Goal: Information Seeking & Learning: Find specific page/section

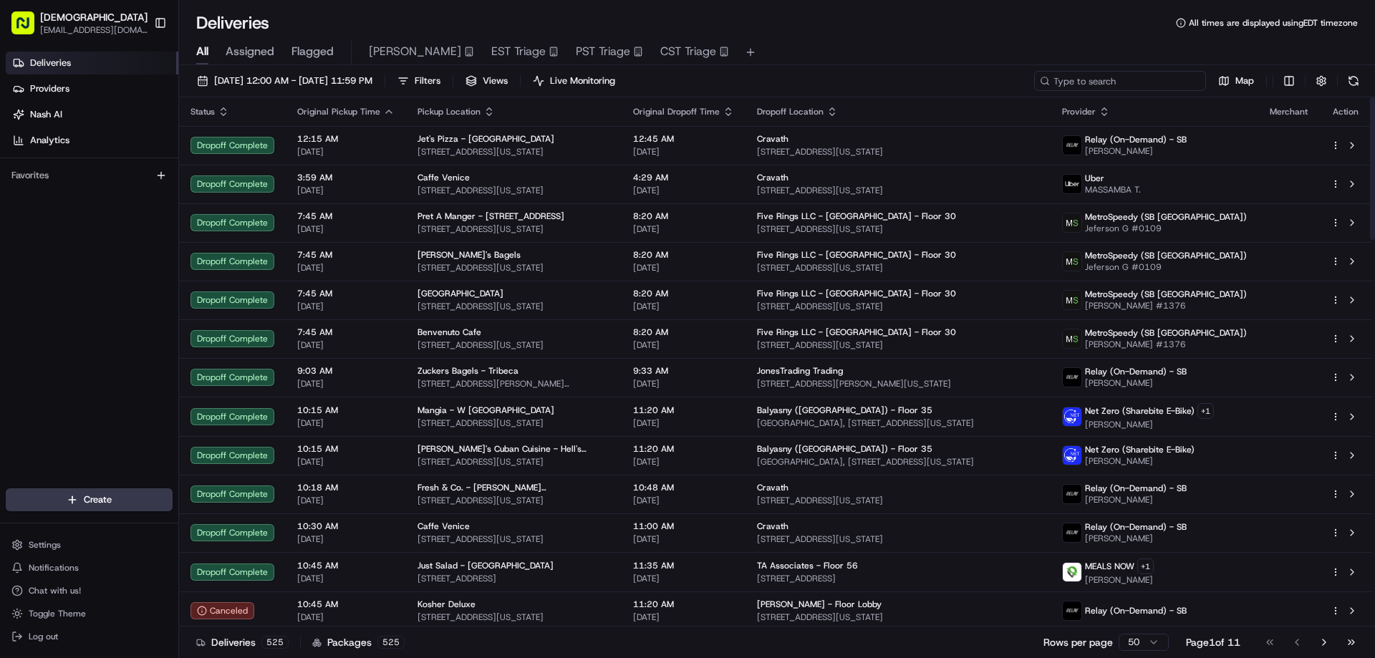
click at [1128, 85] on input at bounding box center [1120, 81] width 172 height 20
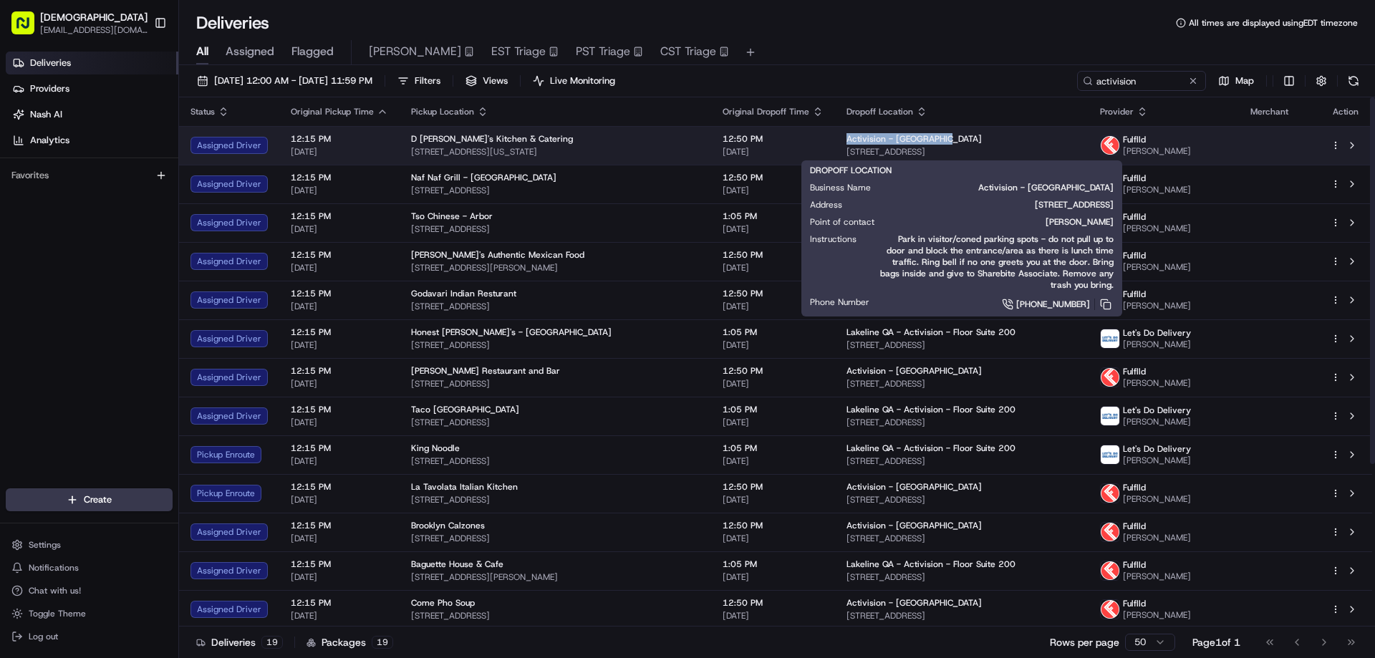
drag, startPoint x: 931, startPoint y: 135, endPoint x: 825, endPoint y: 134, distance: 105.2
click at [835, 134] on td "Activision - [GEOGRAPHIC_DATA] [STREET_ADDRESS]" at bounding box center [961, 145] width 253 height 39
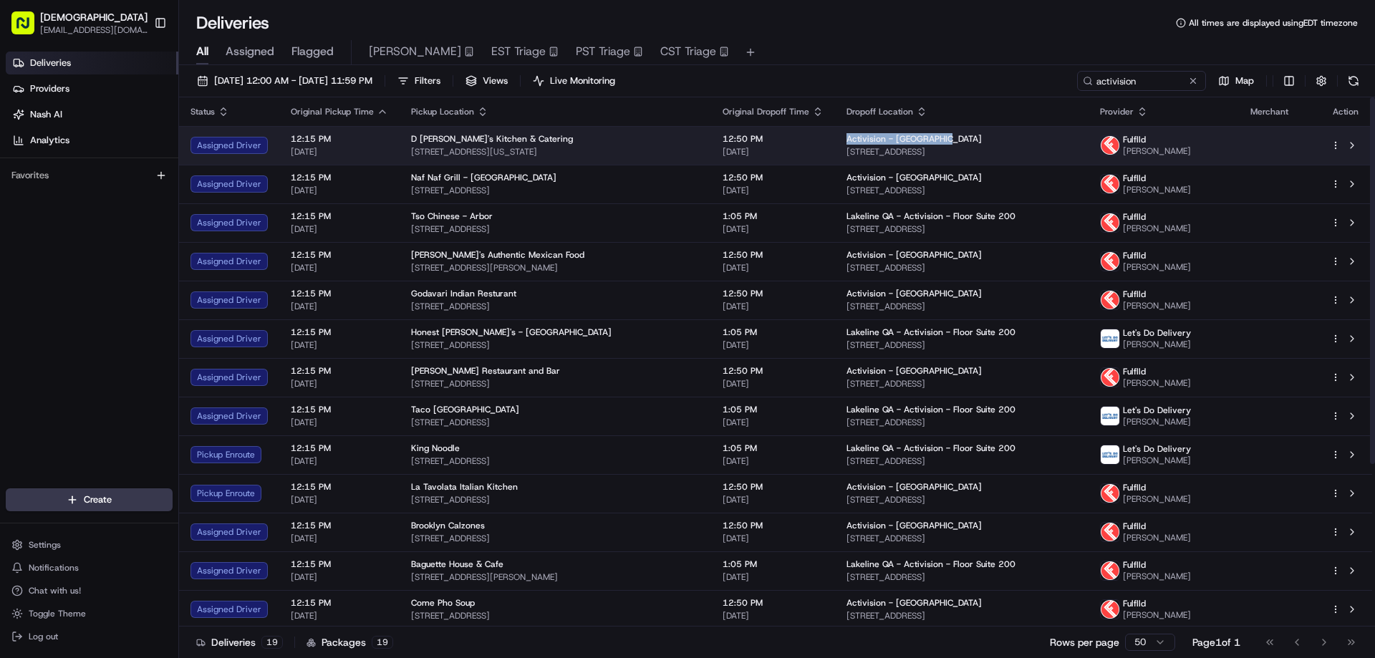
copy span "Activision - [GEOGRAPHIC_DATA]"
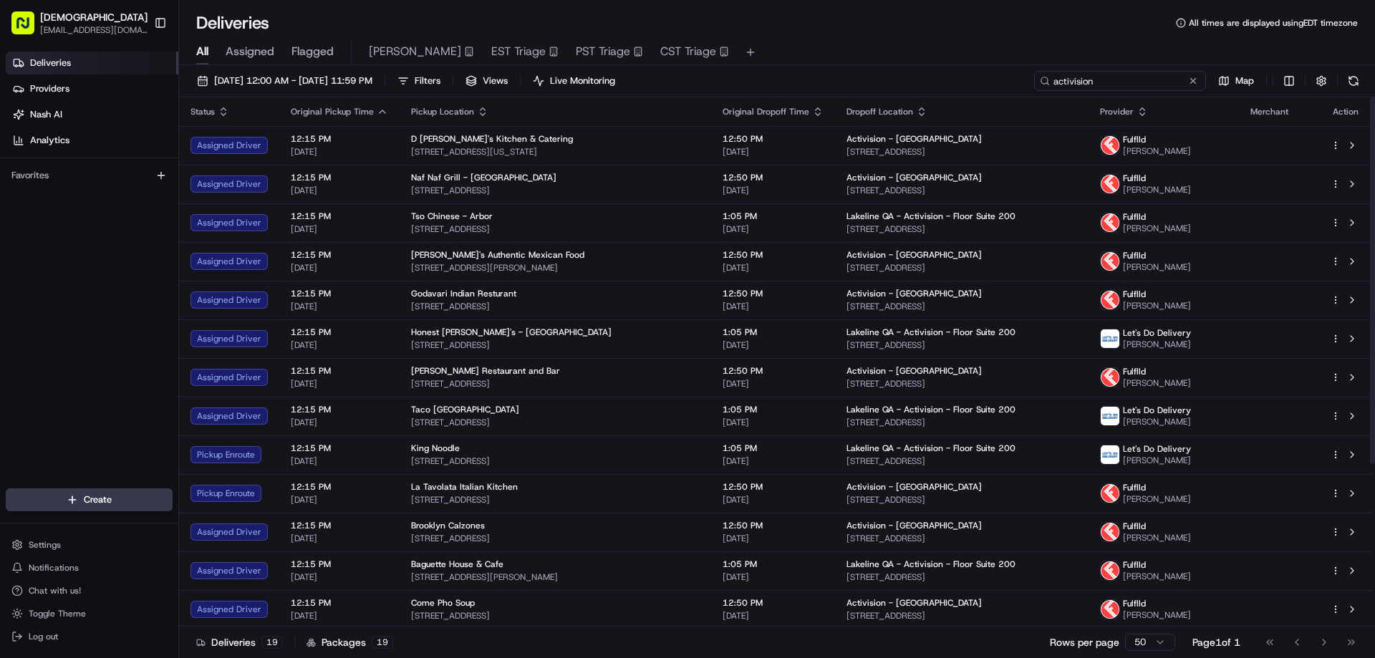
click at [1128, 77] on input "activision" at bounding box center [1120, 81] width 172 height 20
paste input "Activision - Bloomingt"
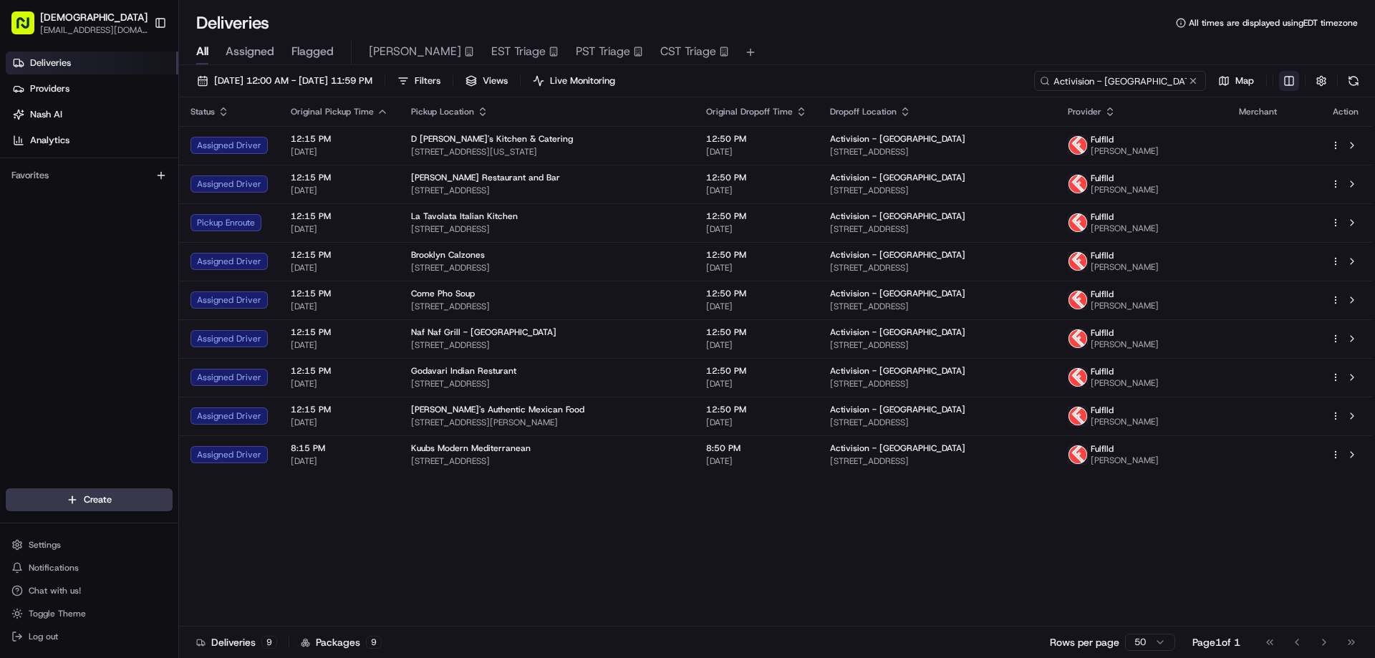
type input "Activision - [GEOGRAPHIC_DATA]"
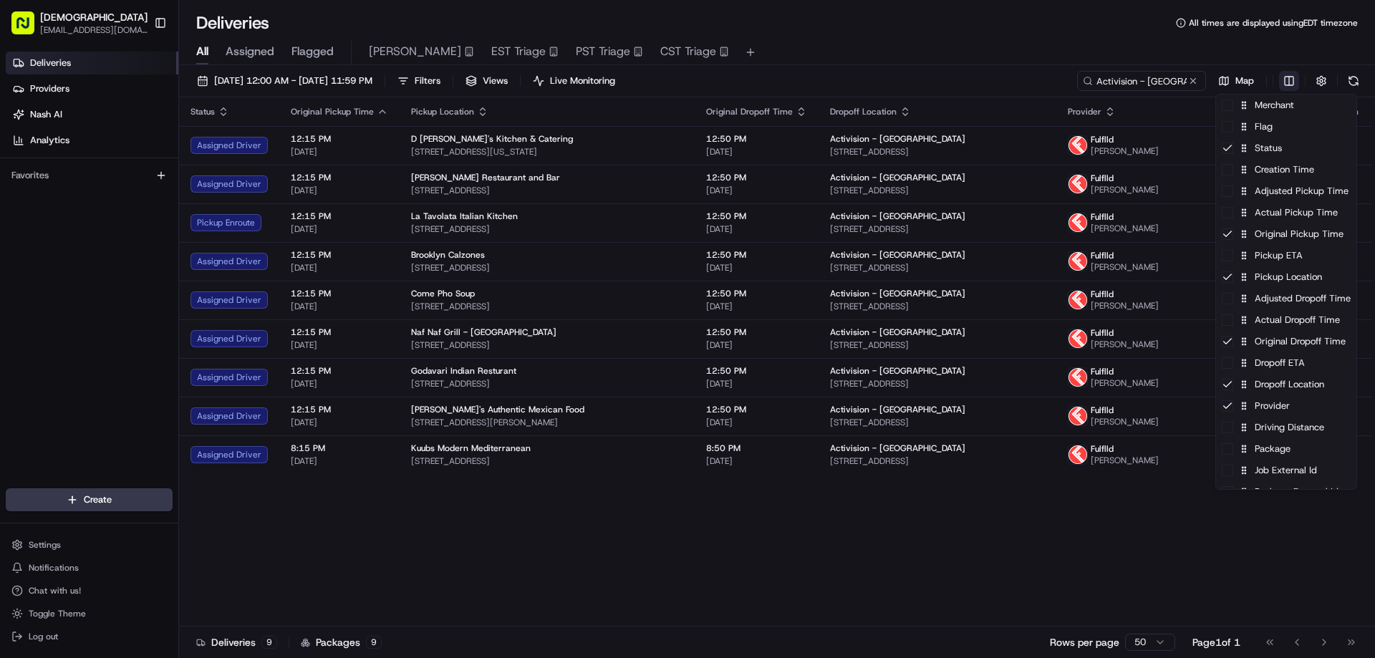
click at [1291, 80] on html "Sharebite [EMAIL_ADDRESS][DOMAIN_NAME] Toggle Sidebar Deliveries Providers [PER…" at bounding box center [687, 329] width 1375 height 658
click at [1265, 456] on div "Package" at bounding box center [1286, 448] width 140 height 21
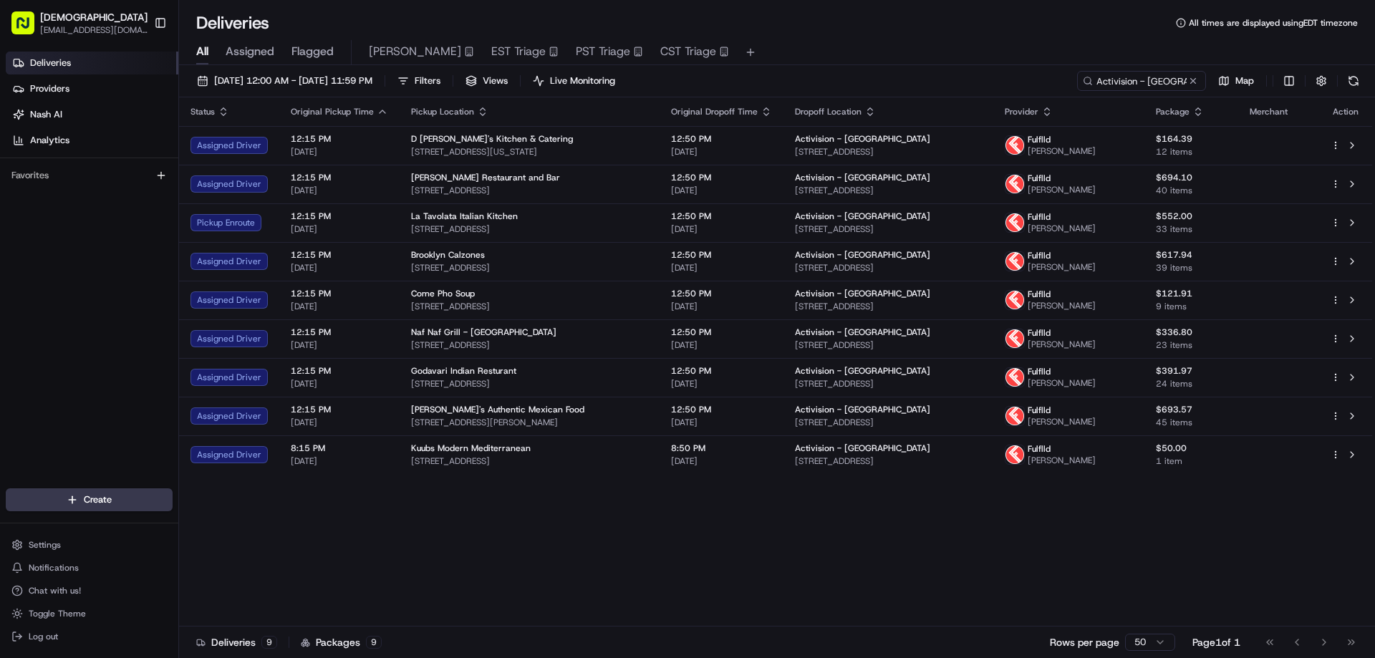
drag, startPoint x: 1011, startPoint y: 563, endPoint x: 1006, endPoint y: 536, distance: 27.7
click at [1008, 554] on html "Sharebite [EMAIL_ADDRESS][DOMAIN_NAME] Toggle Sidebar Deliveries Providers [PER…" at bounding box center [687, 329] width 1375 height 658
click at [1052, 112] on icon "button" at bounding box center [1046, 111] width 11 height 11
click at [1108, 169] on button "Courier Name (A-Z)" at bounding box center [1097, 169] width 97 height 17
click at [548, 559] on div "Status Original Pickup Time Pickup Location Original Dropoff Time Dropoff Locat…" at bounding box center [775, 361] width 1193 height 529
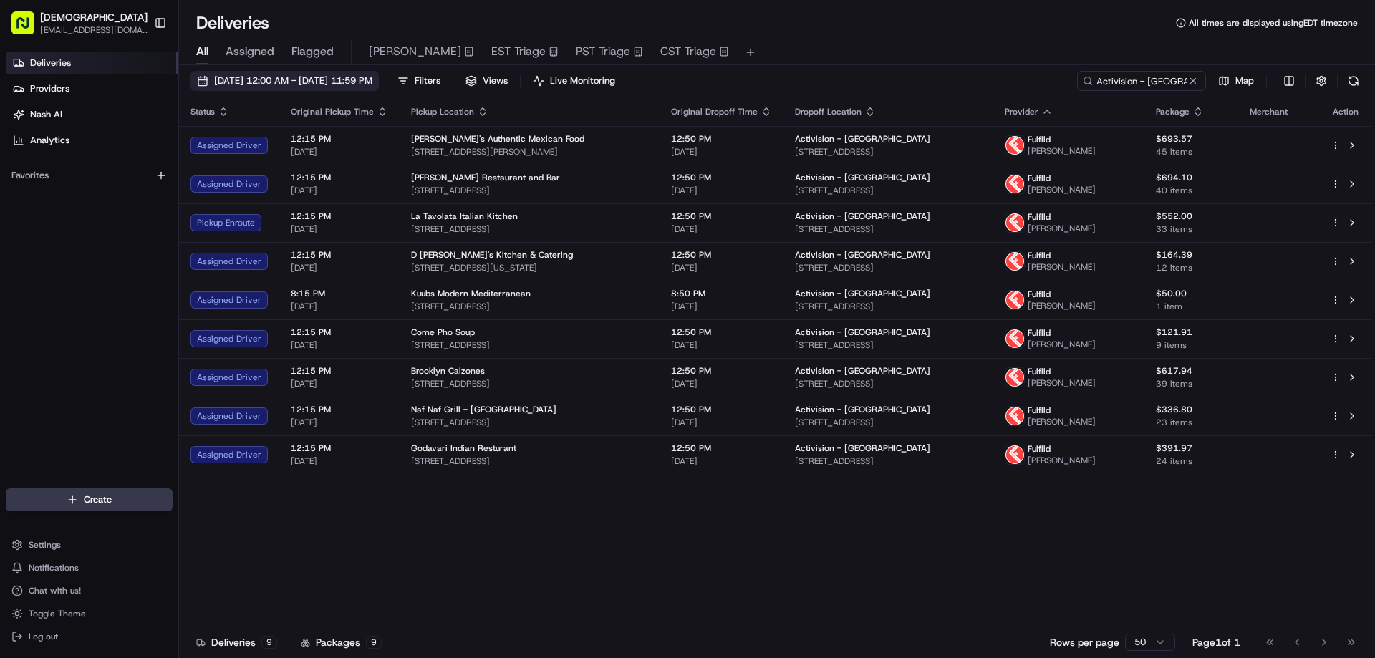
click at [372, 77] on span "[DATE] 12:00 AM - [DATE] 11:59 PM" at bounding box center [293, 80] width 158 height 13
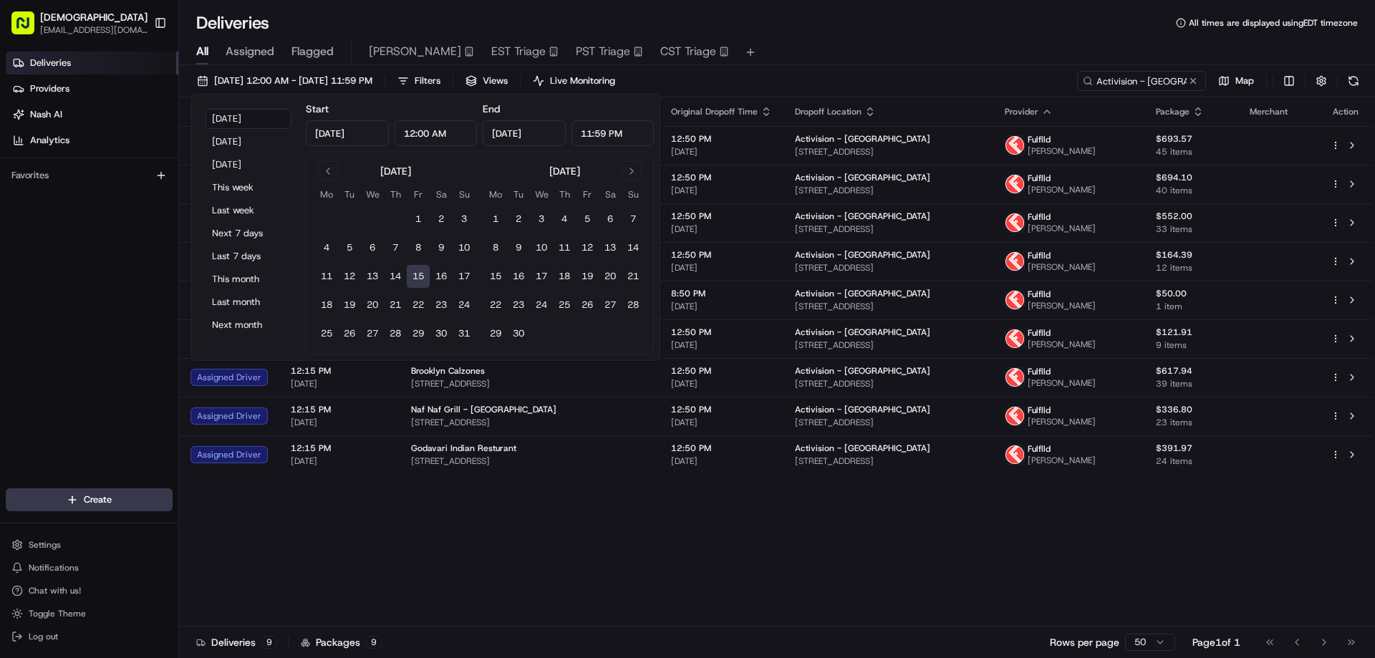
drag, startPoint x: 592, startPoint y: 134, endPoint x: 581, endPoint y: 130, distance: 11.6
click at [578, 130] on input "11:59 PM" at bounding box center [612, 133] width 83 height 26
type input "12:15 PM"
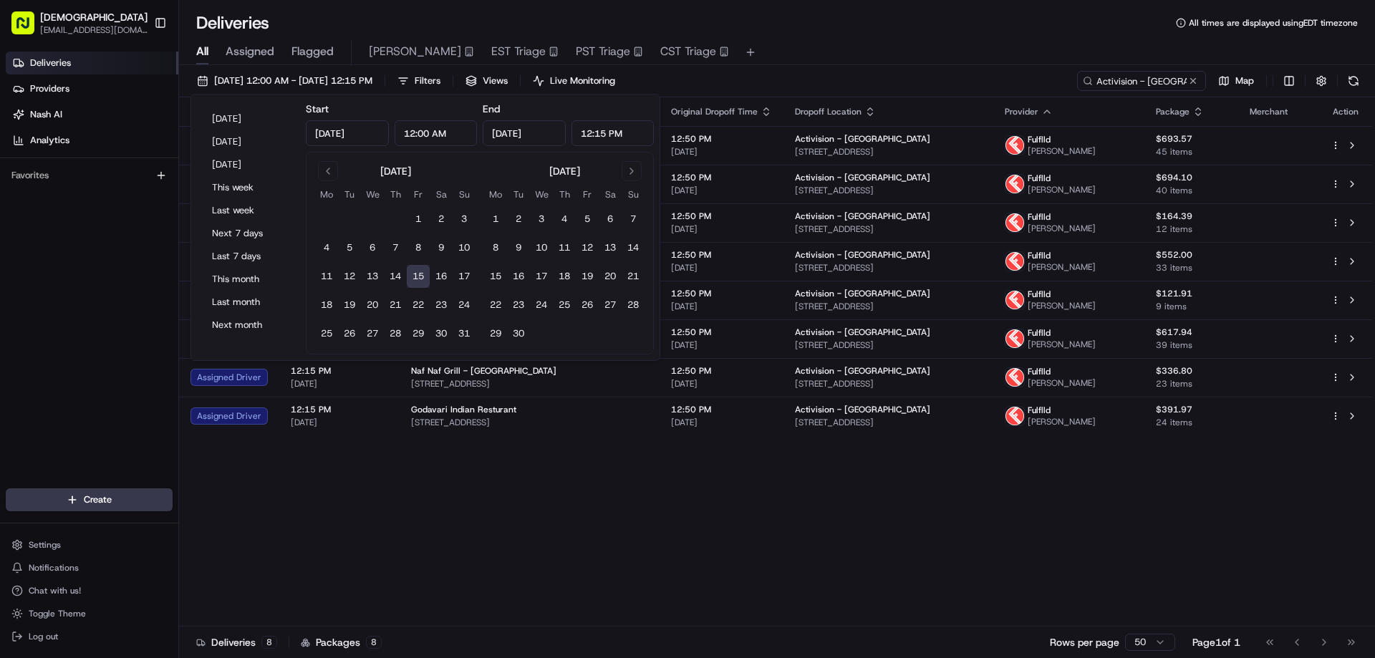
click at [752, 77] on div "[DATE] 12:00 AM - [DATE] 12:15 PM Filters Views Live Monitoring Activision - [G…" at bounding box center [777, 84] width 1196 height 26
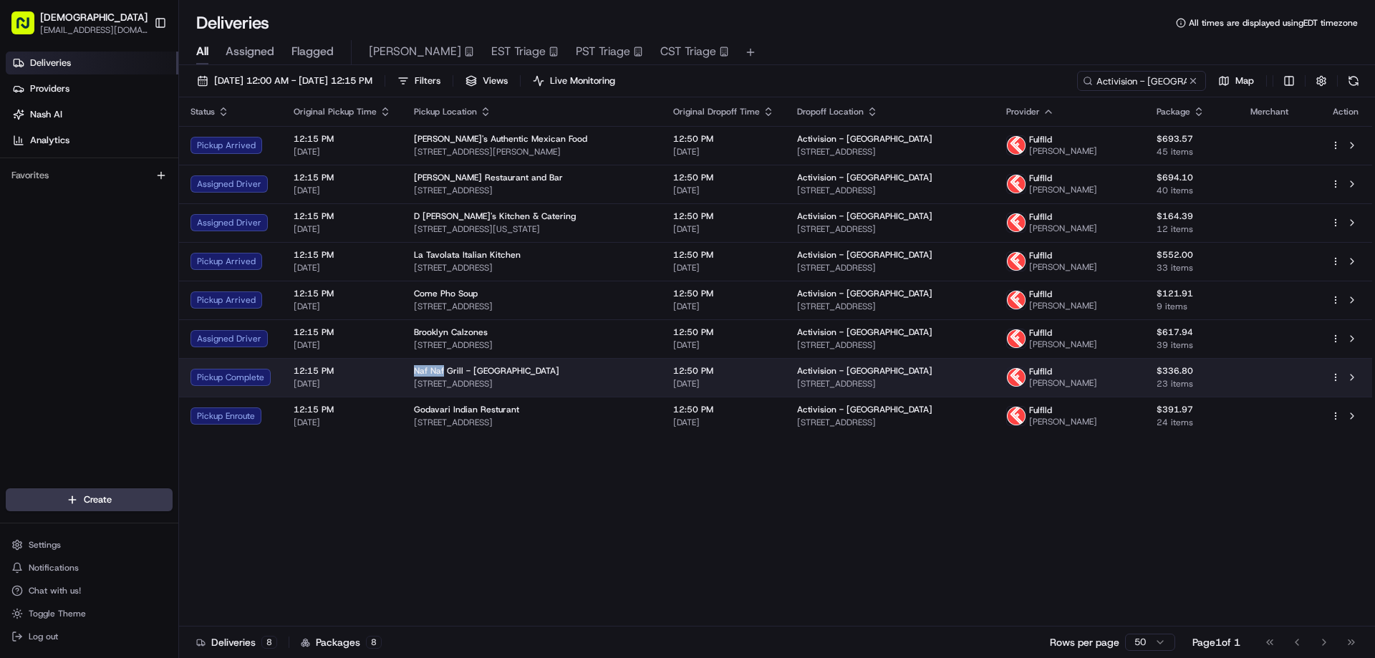
drag, startPoint x: 441, startPoint y: 368, endPoint x: 407, endPoint y: 369, distance: 34.4
click at [407, 369] on td "Naf Naf Grill - [GEOGRAPHIC_DATA][STREET_ADDRESS][GEOGRAPHIC_DATA]" at bounding box center [531, 377] width 259 height 39
copy span "Naf Naf"
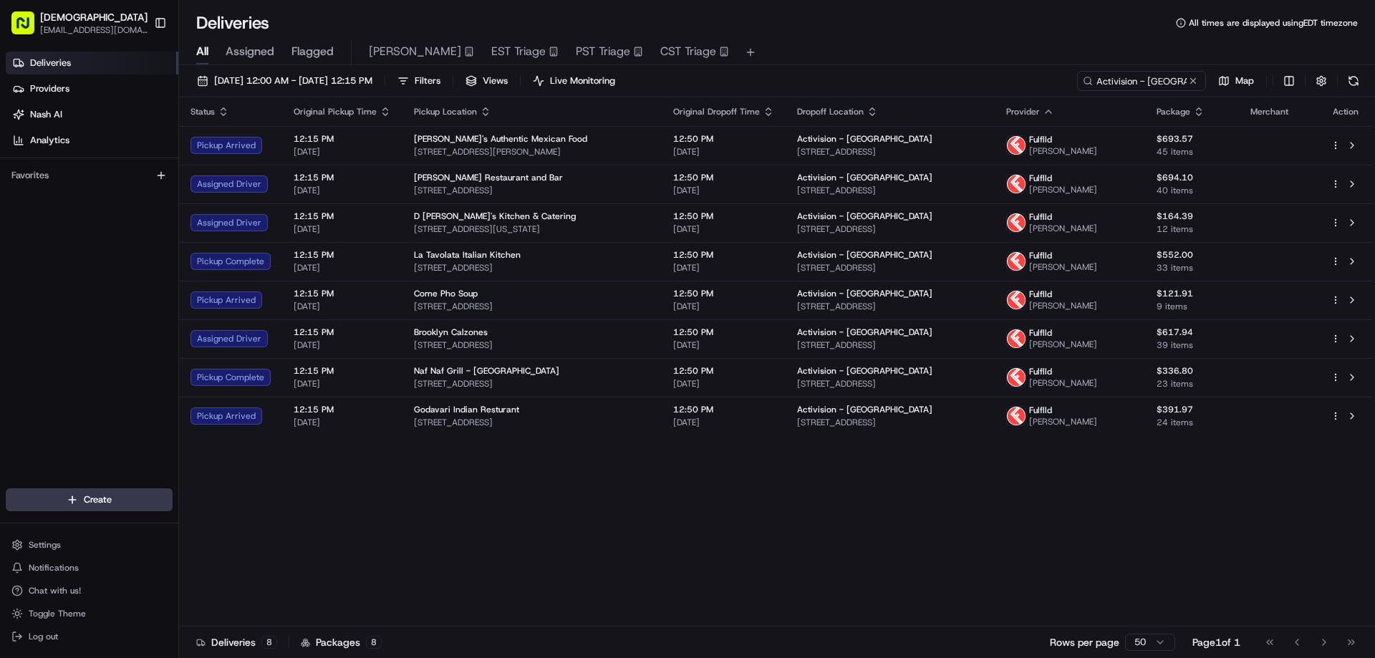
click at [213, 463] on div "Status Original Pickup Time Pickup Location Original Dropoff Time Dropoff Locat…" at bounding box center [775, 361] width 1193 height 529
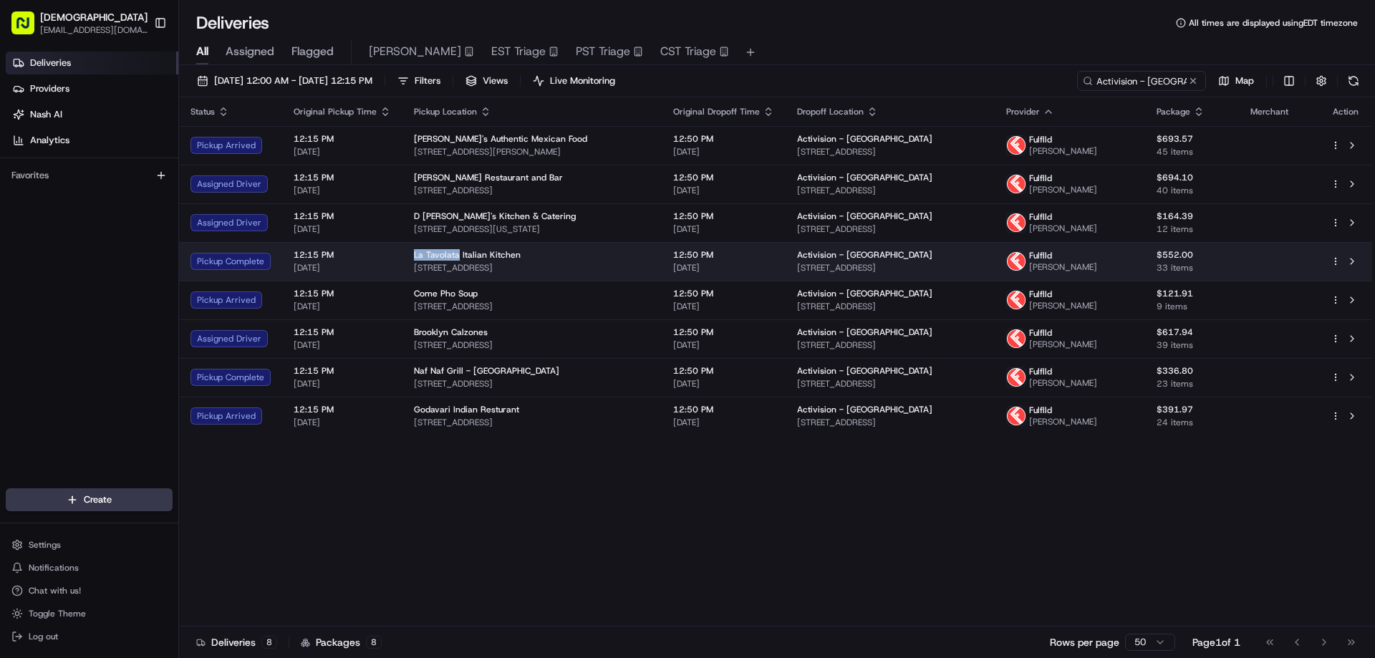
drag, startPoint x: 453, startPoint y: 253, endPoint x: 420, endPoint y: 255, distance: 33.0
click at [410, 253] on td "La Tavolata Italian Kitchen [STREET_ADDRESS]" at bounding box center [531, 261] width 259 height 39
copy span "La Tavolata"
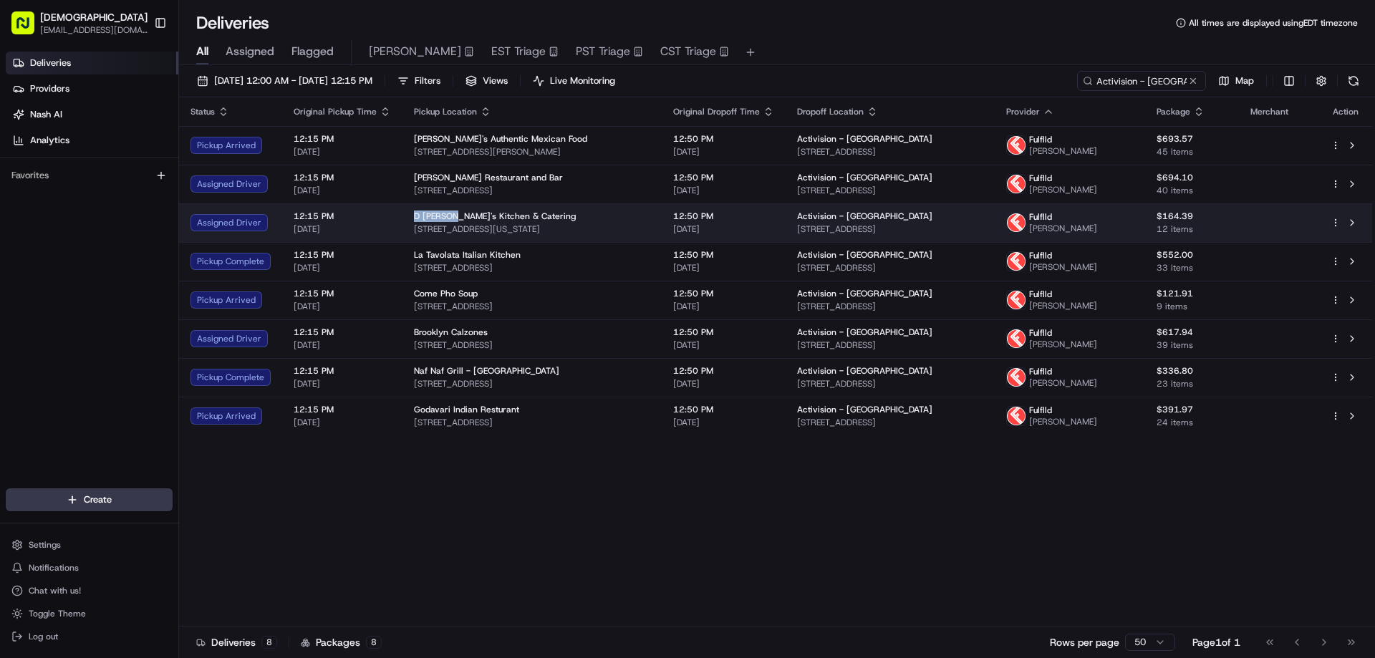
drag, startPoint x: 444, startPoint y: 216, endPoint x: 410, endPoint y: 216, distance: 34.4
click at [410, 216] on td "D [PERSON_NAME]'s Kitchen & Catering [STREET_ADDRESS][US_STATE]" at bounding box center [531, 222] width 259 height 39
copy span "D [PERSON_NAME]'s"
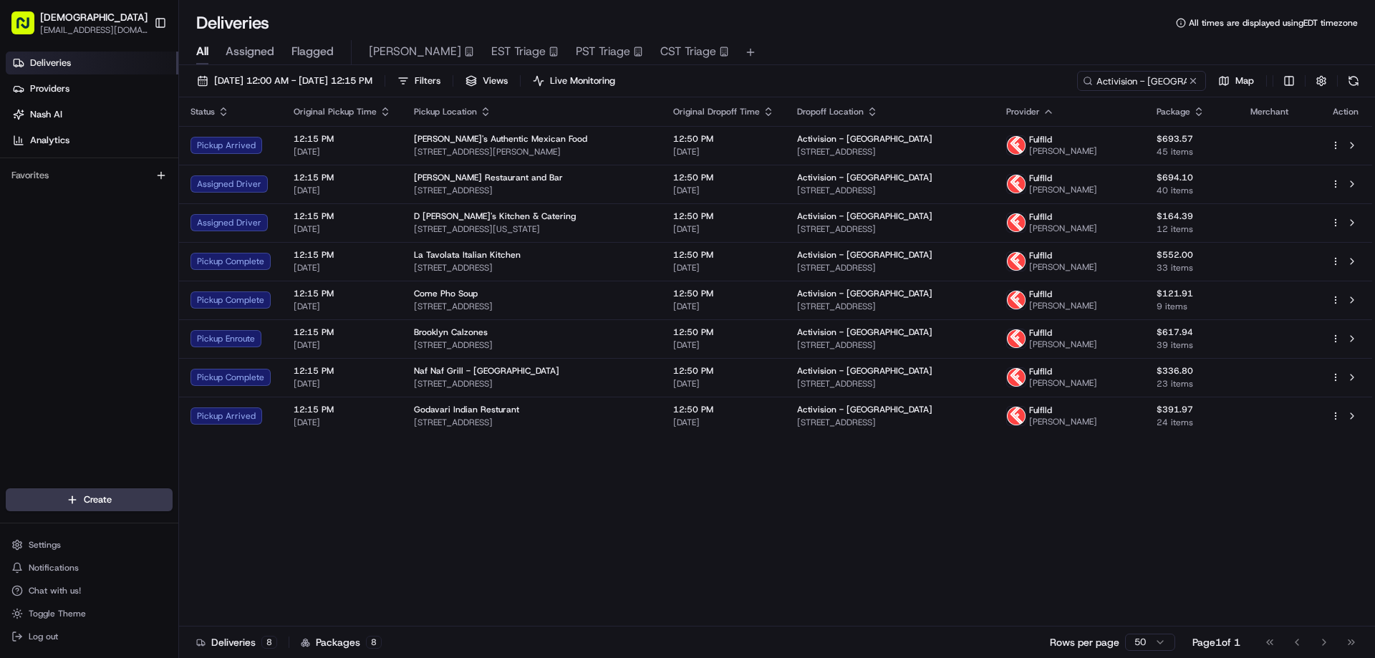
click at [213, 484] on div "Status Original Pickup Time Pickup Location Original Dropoff Time Dropoff Locat…" at bounding box center [775, 361] width 1193 height 529
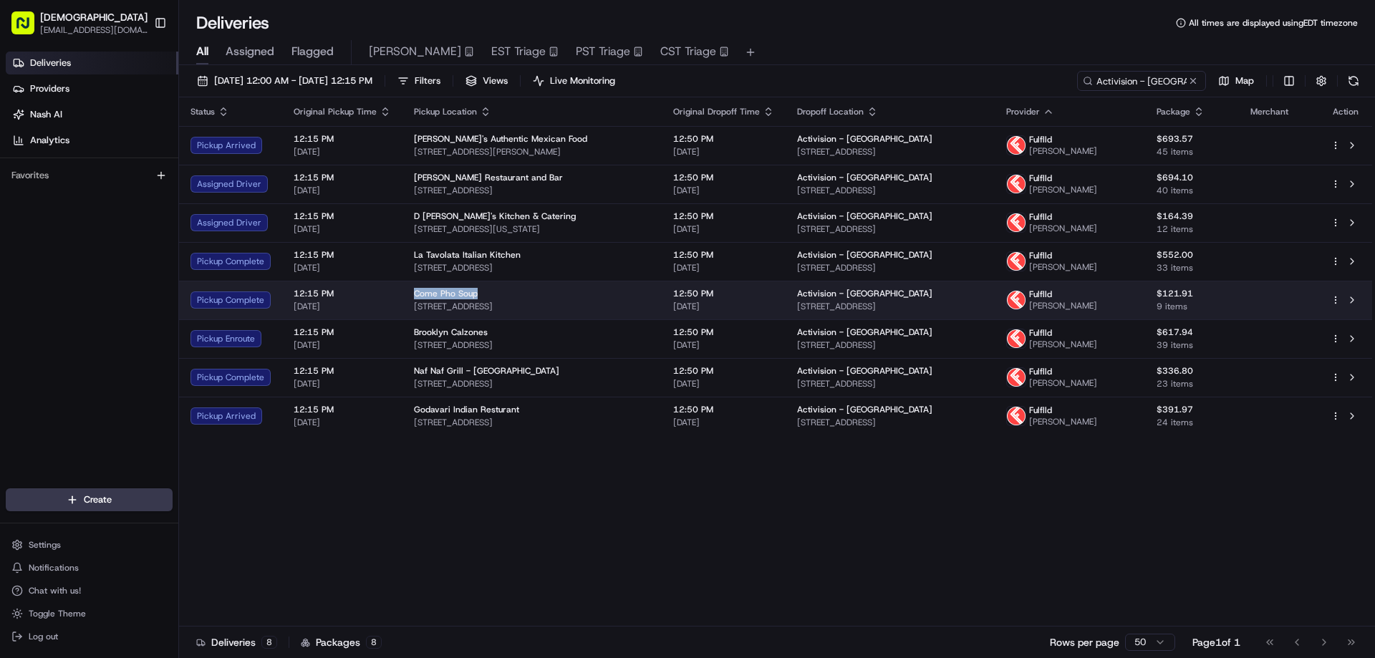
drag, startPoint x: 444, startPoint y: 293, endPoint x: 408, endPoint y: 294, distance: 35.8
click at [408, 294] on td "Come Pho Soup [STREET_ADDRESS]" at bounding box center [531, 300] width 259 height 39
copy span "Come Pho Soup"
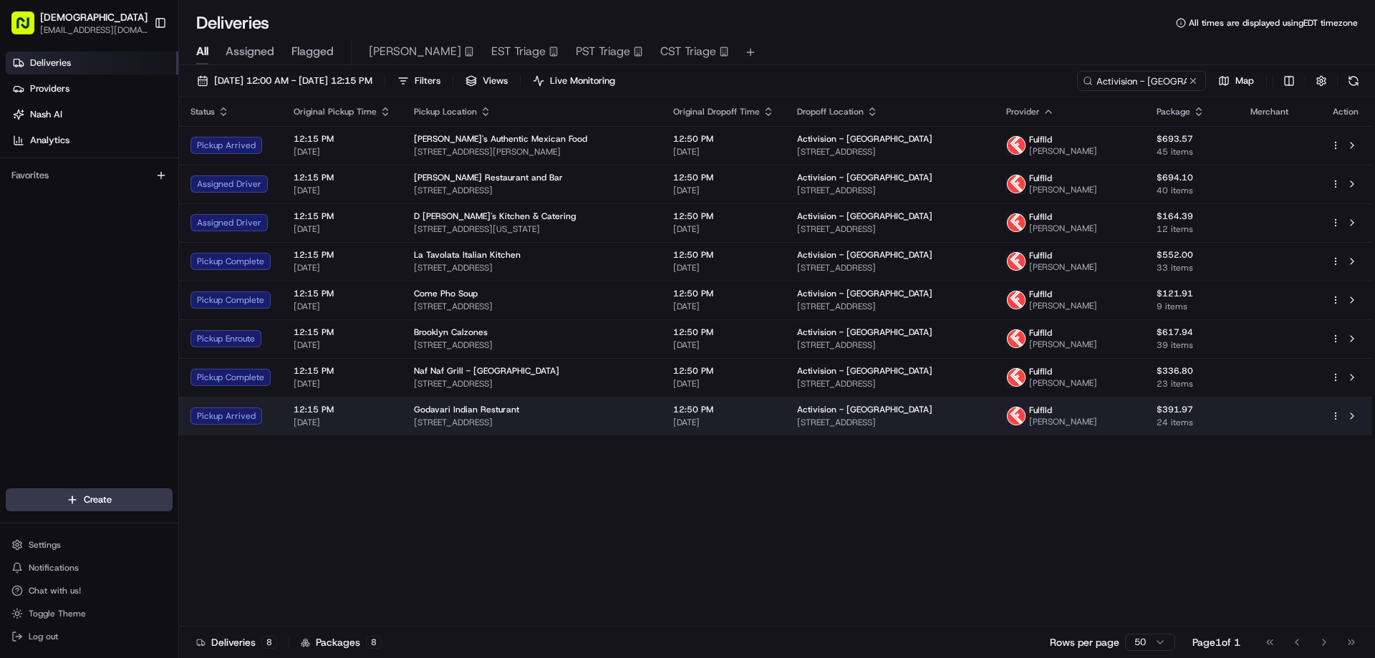
drag, startPoint x: 460, startPoint y: 531, endPoint x: 483, endPoint y: 399, distance: 133.6
click at [460, 528] on div "Status Original Pickup Time Pickup Location Original Dropoff Time Dropoff Locat…" at bounding box center [775, 361] width 1193 height 529
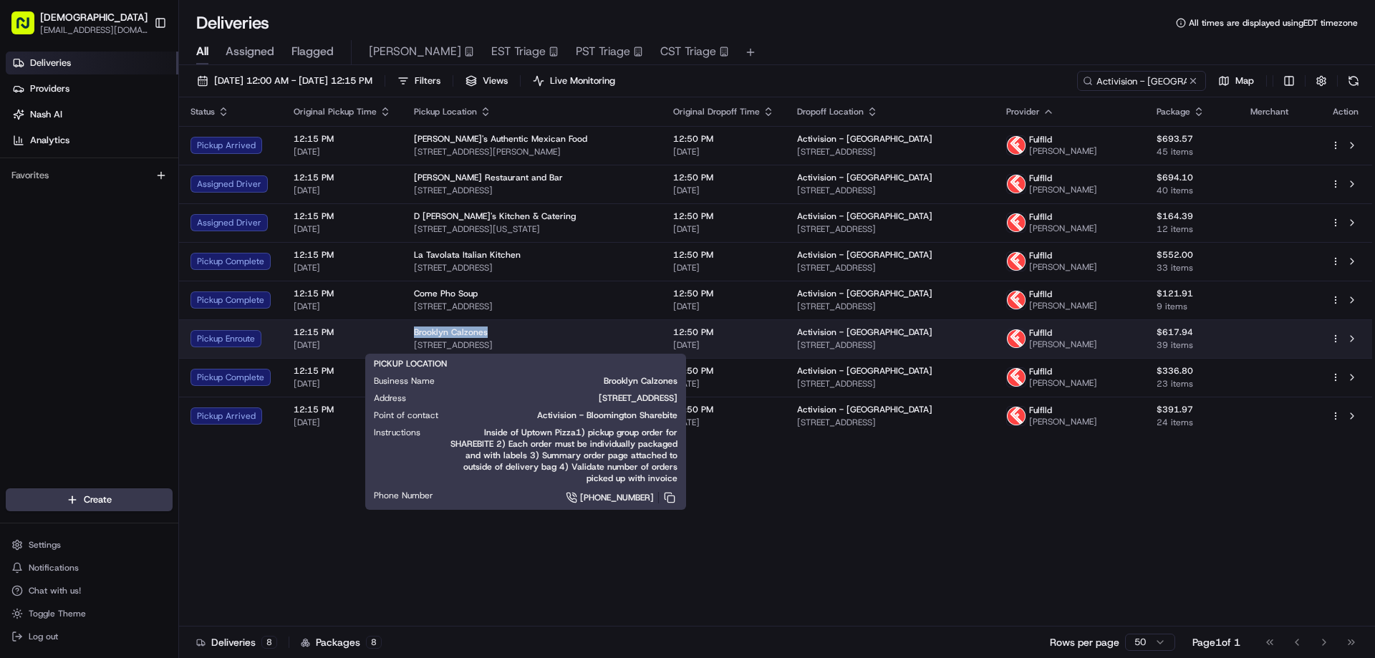
drag, startPoint x: 486, startPoint y: 327, endPoint x: 412, endPoint y: 327, distance: 74.5
click at [414, 327] on div "Brooklyn Calzones" at bounding box center [532, 331] width 236 height 11
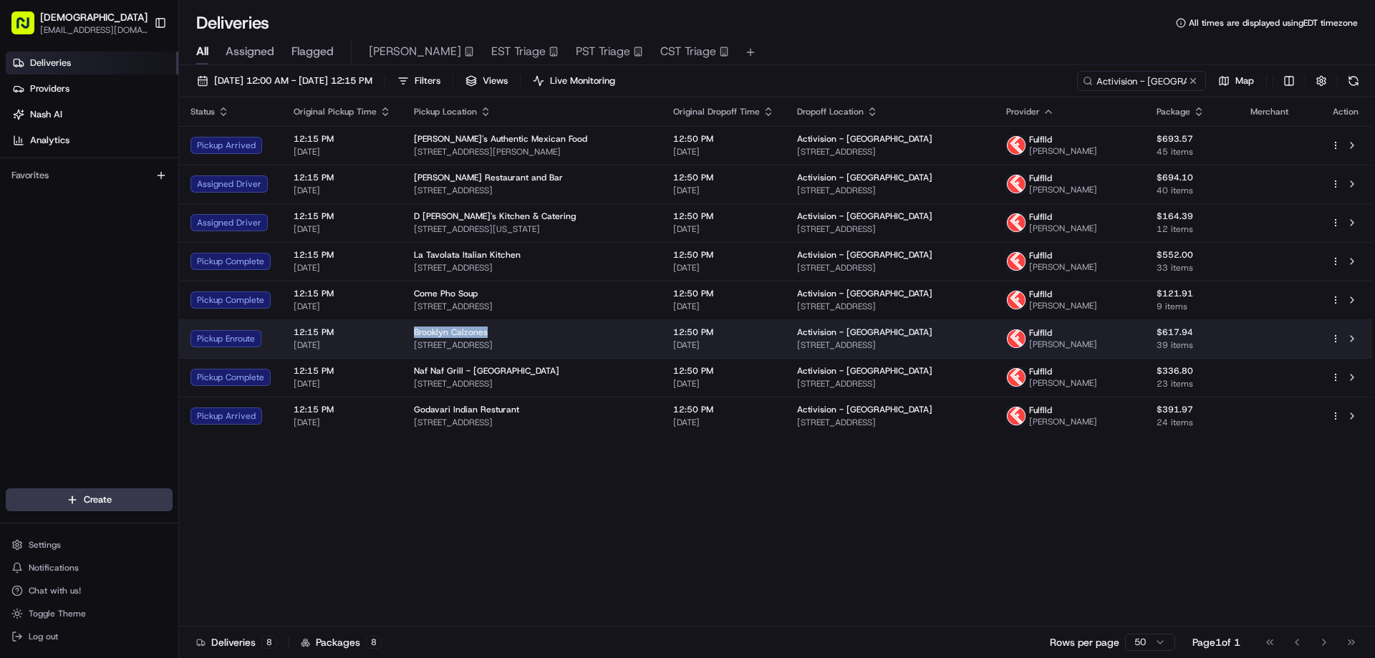
copy span "Brooklyn Calzones"
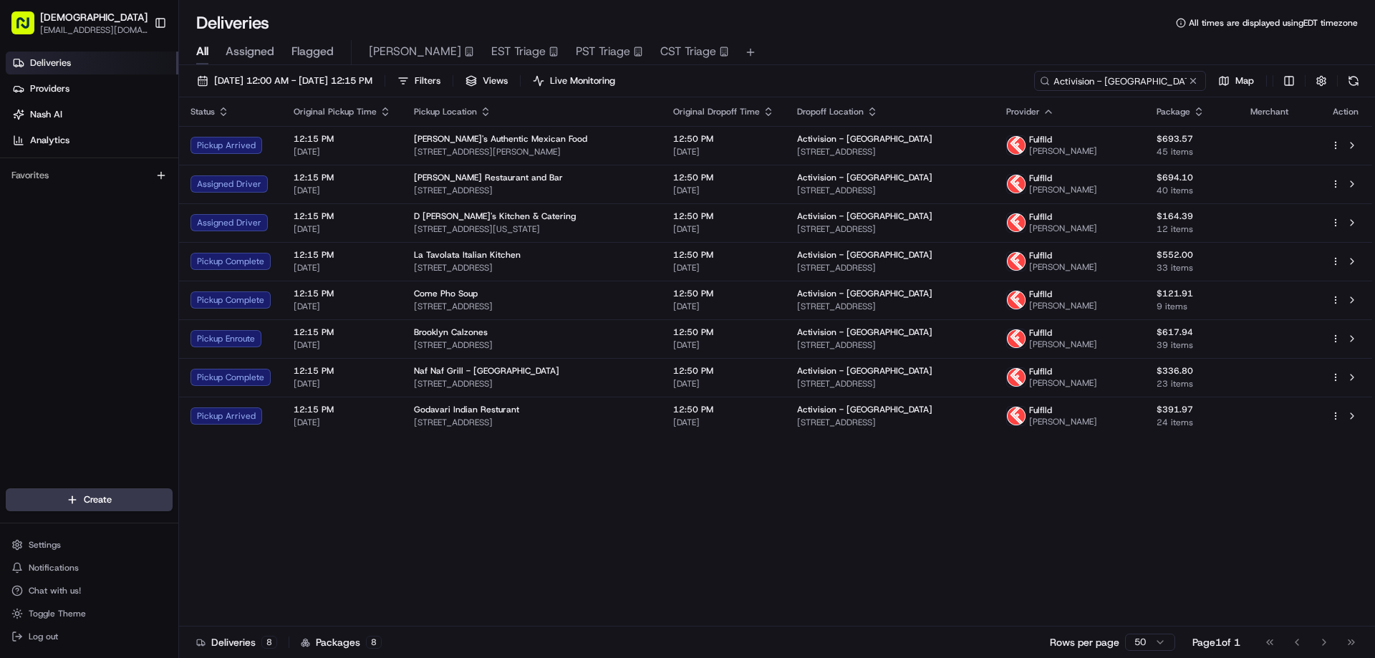
click at [1118, 82] on input "Activision - [GEOGRAPHIC_DATA]" at bounding box center [1120, 81] width 172 height 20
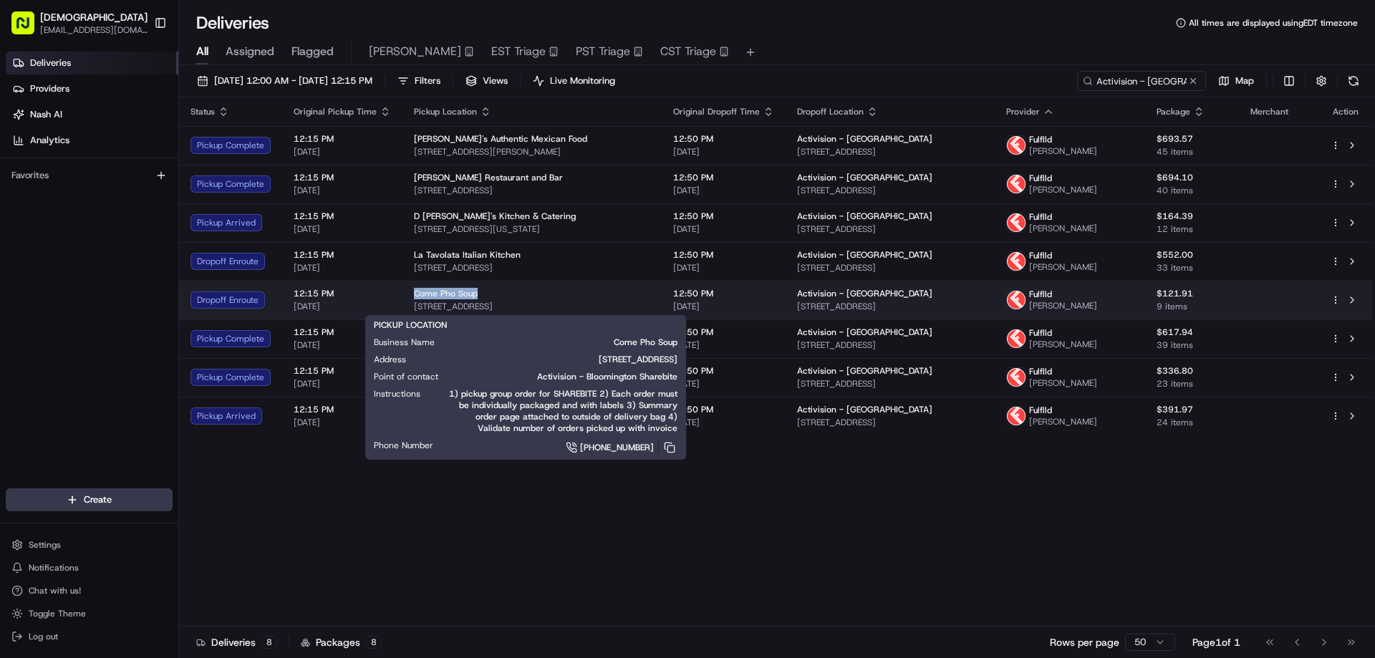
drag, startPoint x: 486, startPoint y: 291, endPoint x: 405, endPoint y: 292, distance: 80.9
click at [405, 292] on td "Come Pho Soup [STREET_ADDRESS]" at bounding box center [531, 300] width 259 height 39
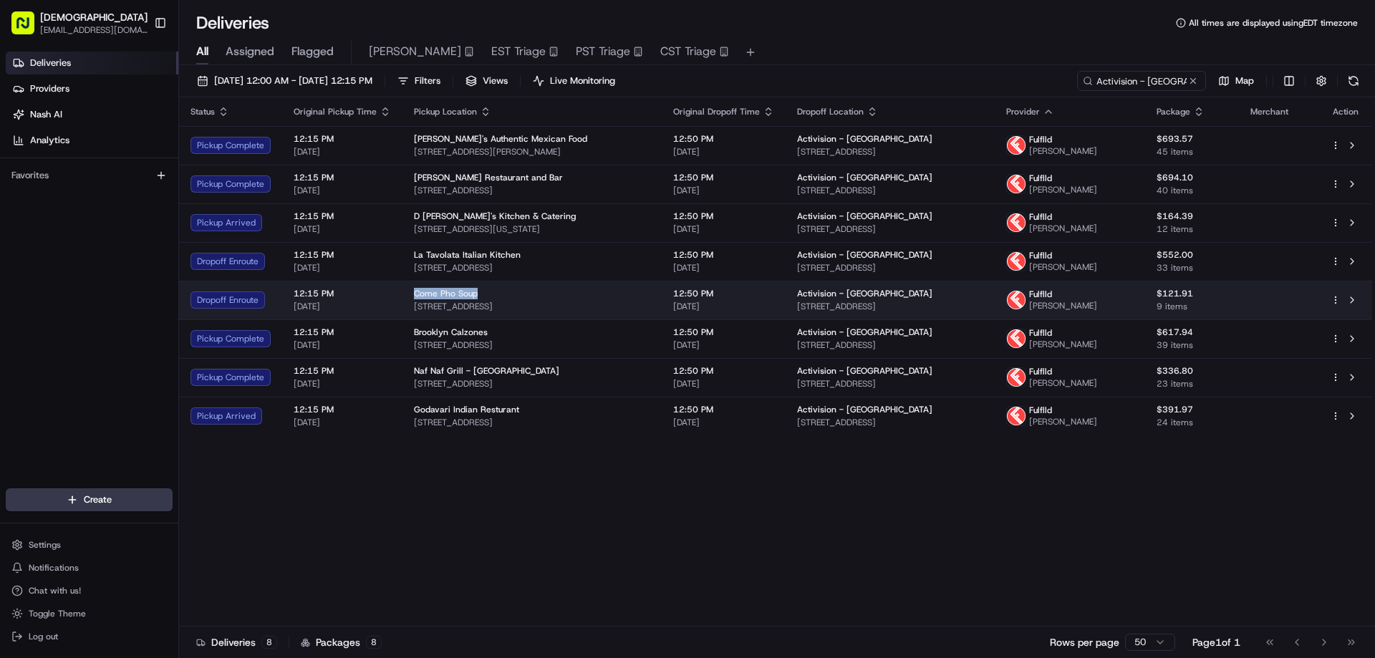
copy span "Come Pho Soup"
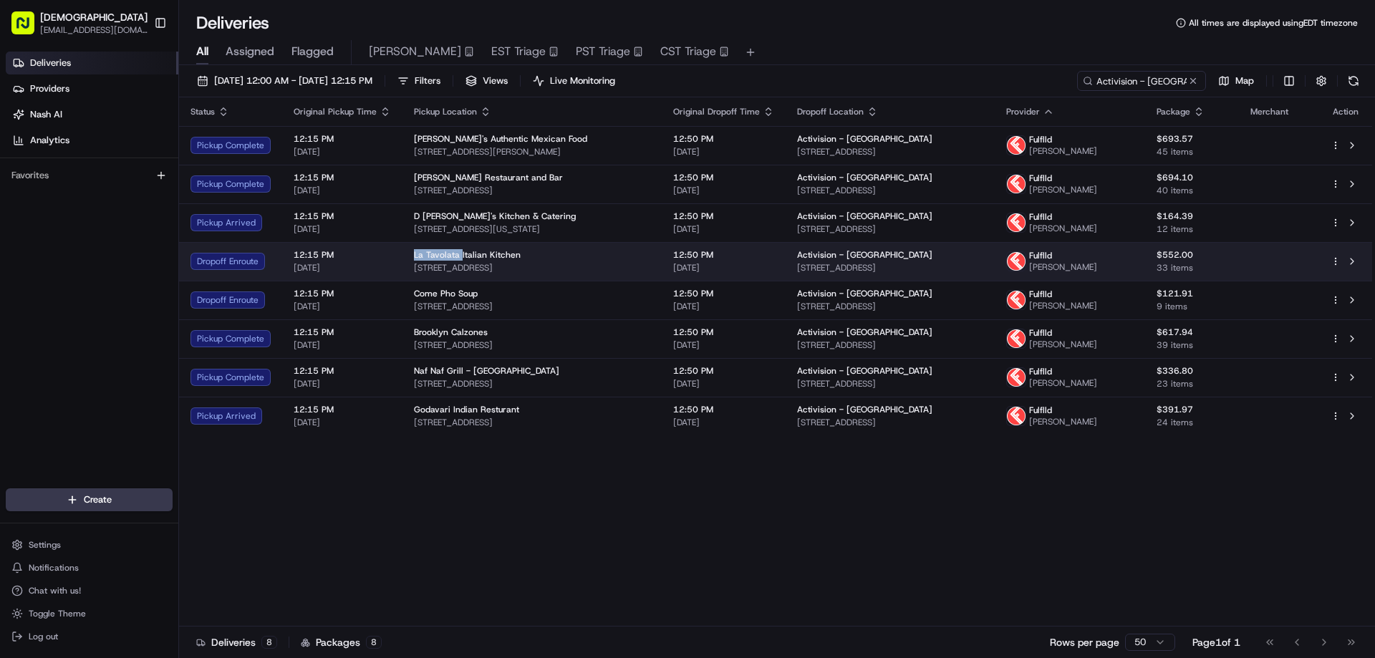
drag, startPoint x: 455, startPoint y: 249, endPoint x: 410, endPoint y: 249, distance: 45.8
click at [410, 249] on td "La Tavolata Italian Kitchen [STREET_ADDRESS]" at bounding box center [531, 261] width 259 height 39
copy span "La Tavolata"
drag, startPoint x: 531, startPoint y: 264, endPoint x: 411, endPoint y: 271, distance: 119.8
click at [414, 271] on span "[STREET_ADDRESS]" at bounding box center [532, 267] width 236 height 11
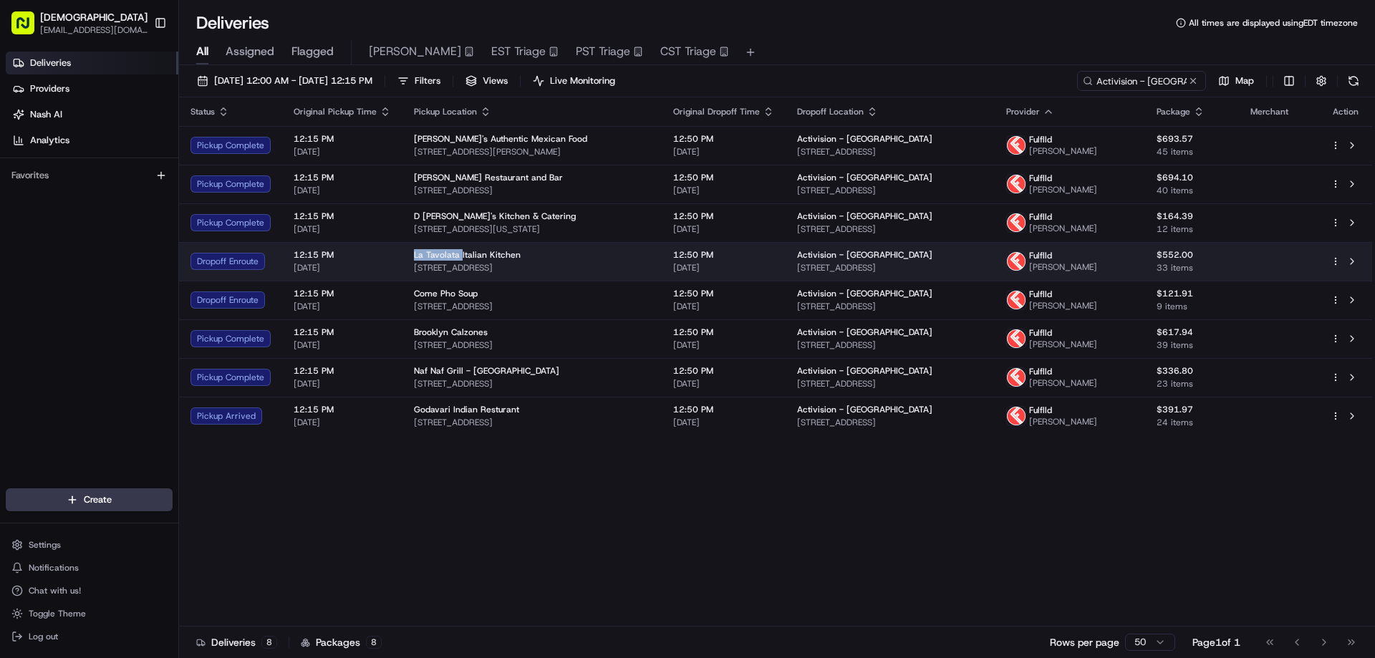
copy span "[STREET_ADDRESS]"
drag, startPoint x: 1017, startPoint y: 267, endPoint x: 783, endPoint y: 267, distance: 233.4
click at [785, 267] on td "Activision - [GEOGRAPHIC_DATA] [STREET_ADDRESS]" at bounding box center [889, 261] width 209 height 39
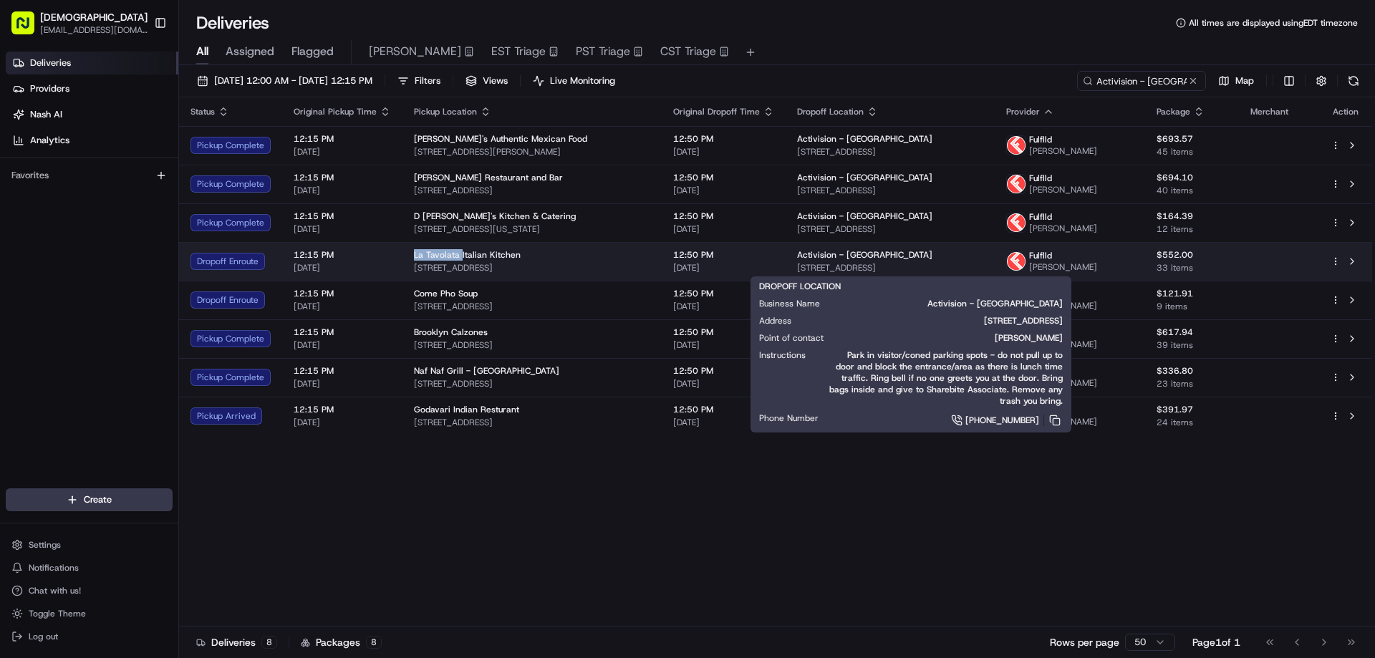
copy span "[STREET_ADDRESS]"
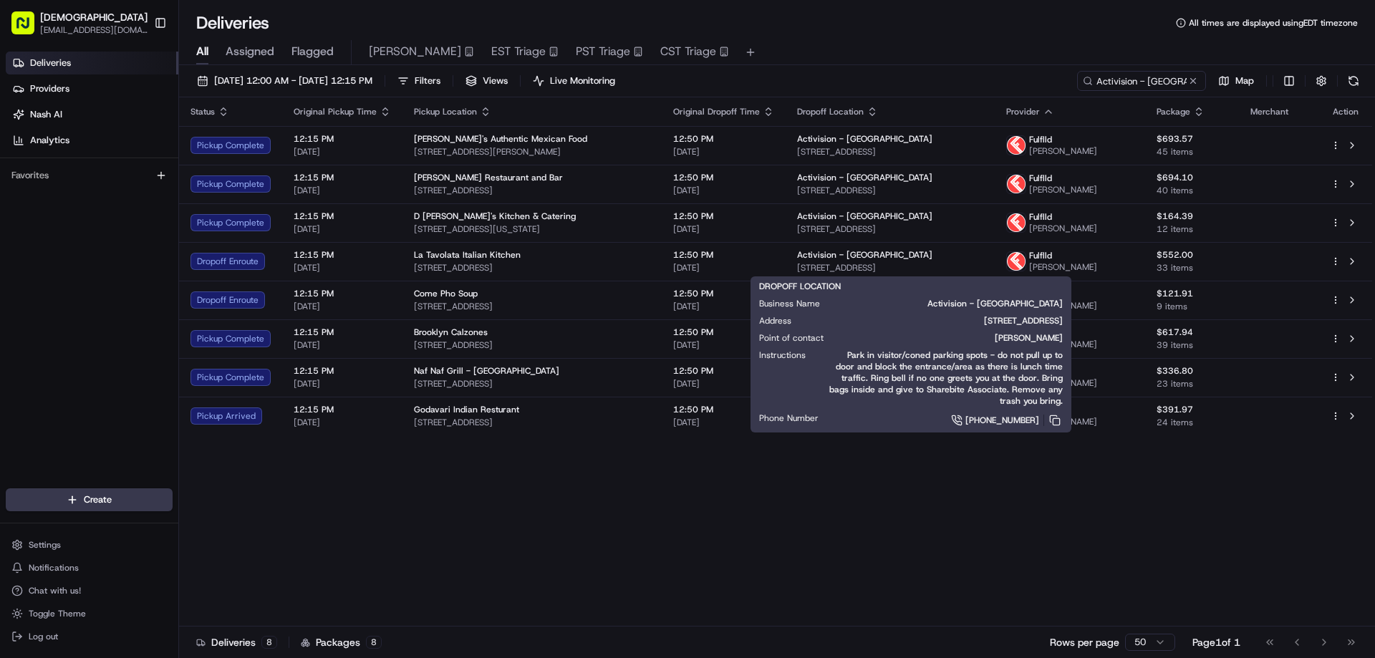
click at [560, 488] on div "Status Original Pickup Time Pickup Location Original Dropoff Time Dropoff Locat…" at bounding box center [775, 361] width 1193 height 529
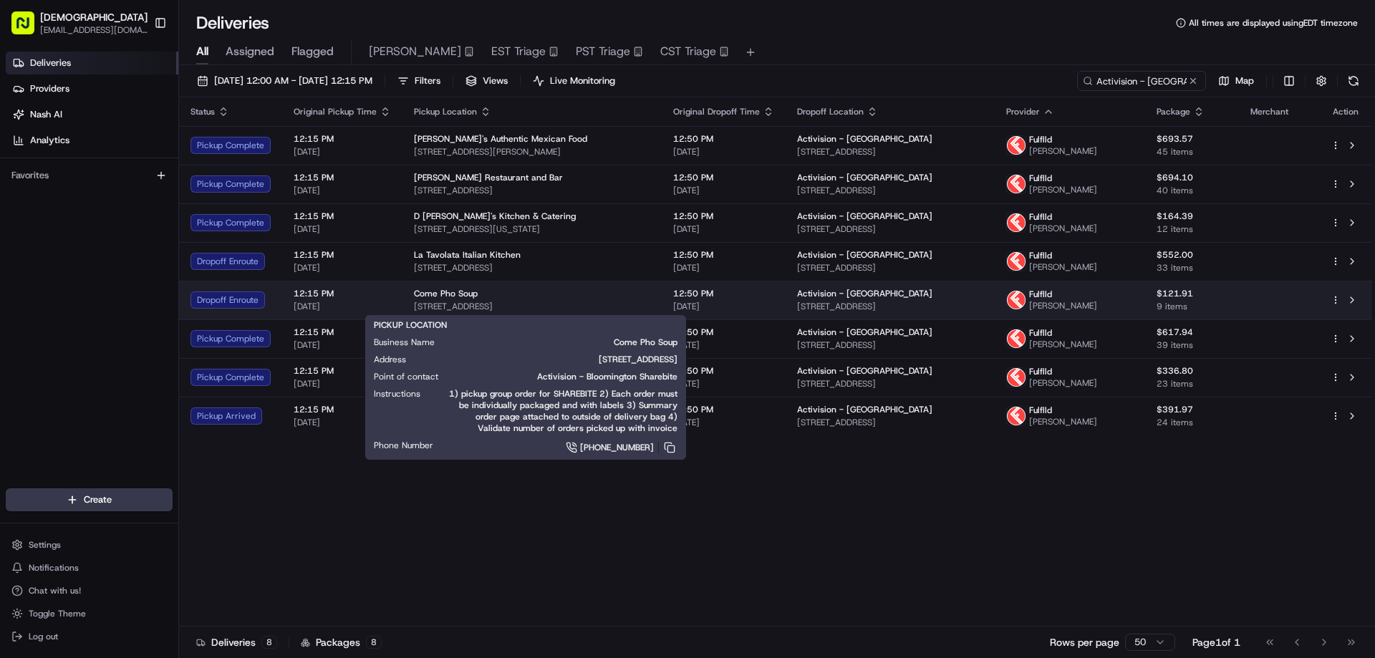
click at [488, 301] on span "[STREET_ADDRESS]" at bounding box center [532, 306] width 236 height 11
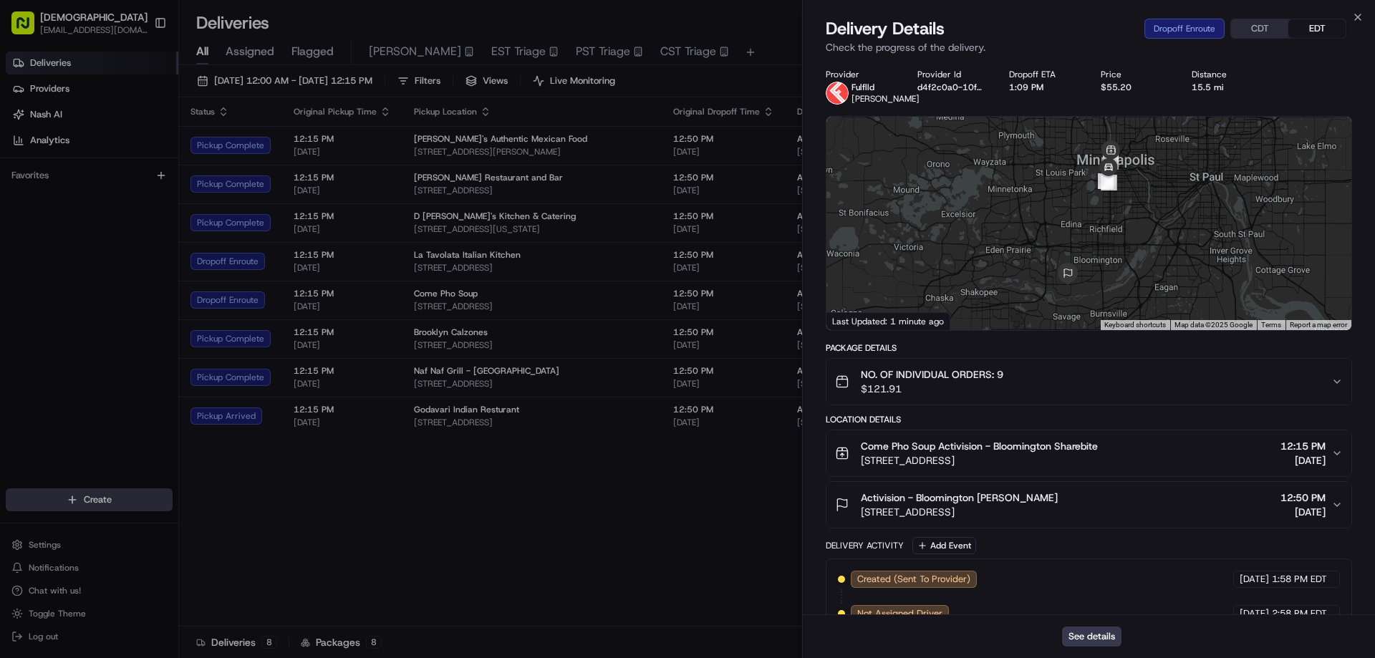
scroll to position [246, 0]
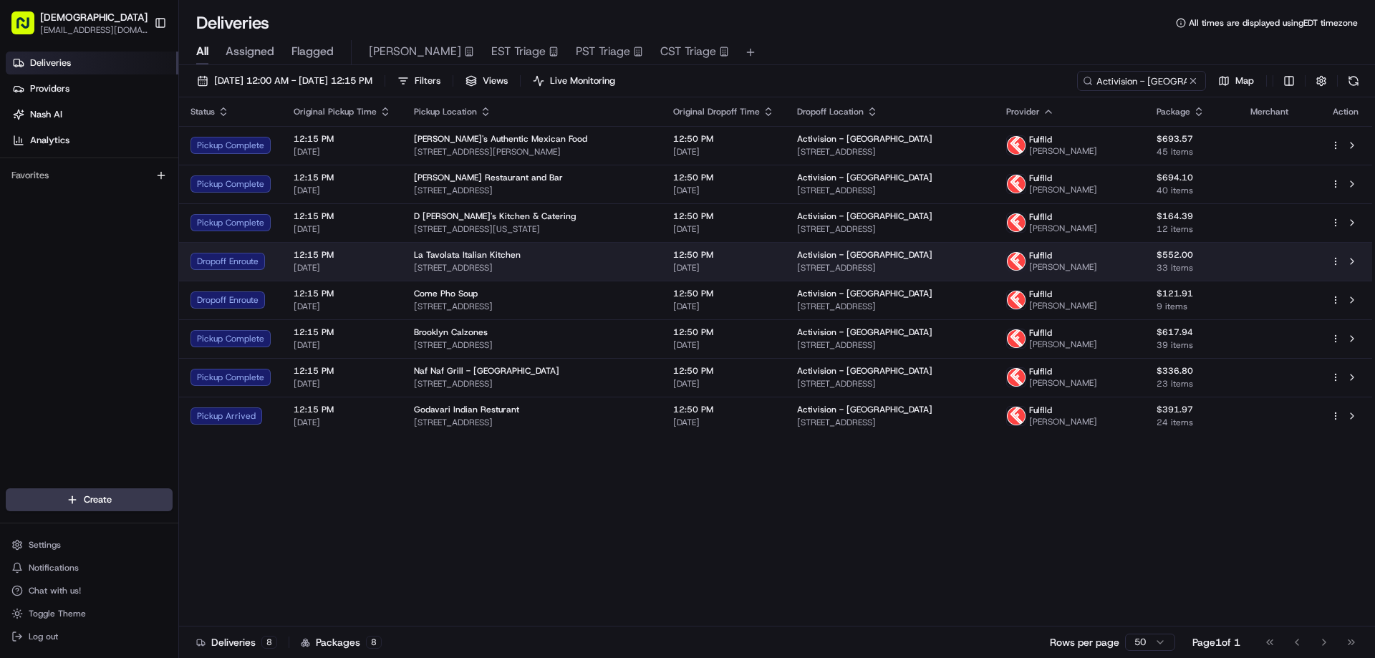
click at [563, 260] on div "La Tavolata Italian Kitchen" at bounding box center [532, 254] width 236 height 11
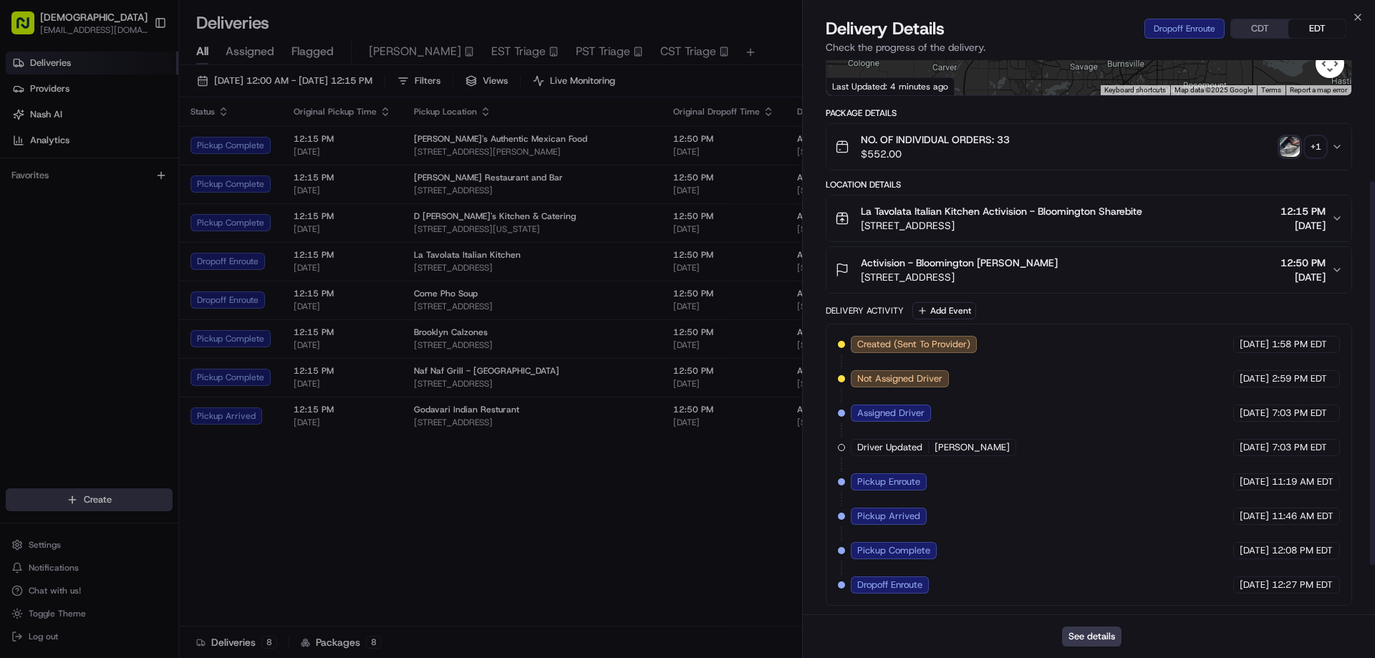
scroll to position [0, 0]
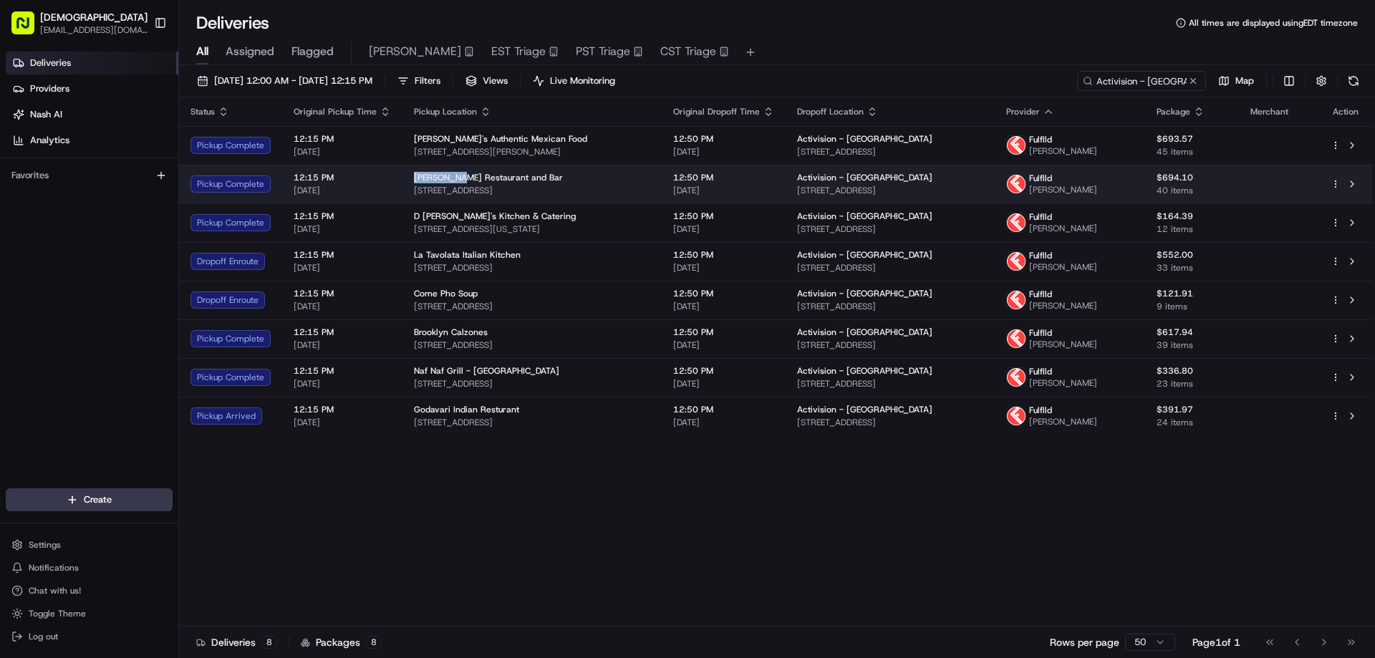
drag, startPoint x: 449, startPoint y: 175, endPoint x: 407, endPoint y: 175, distance: 41.5
click at [407, 175] on td "[PERSON_NAME] Restaurant and Bar [STREET_ADDRESS]" at bounding box center [531, 184] width 259 height 39
click at [538, 183] on div "[PERSON_NAME] Restaurant and Bar" at bounding box center [532, 177] width 236 height 11
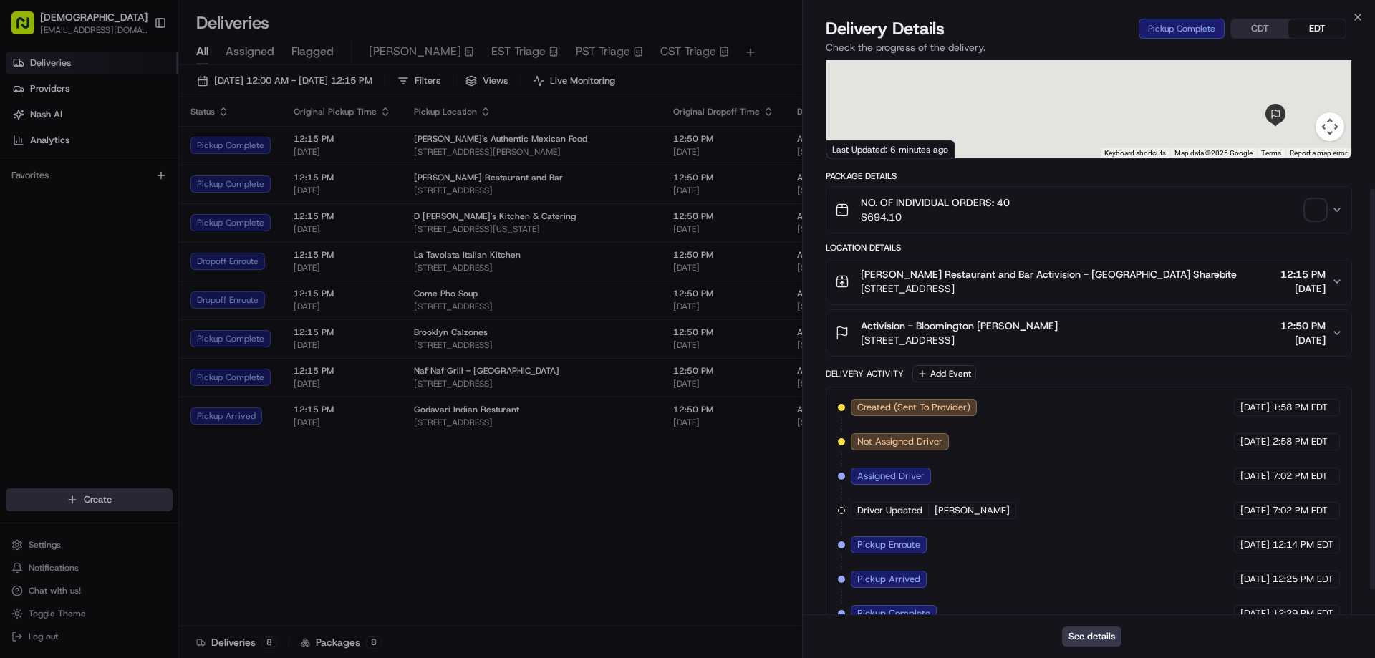
scroll to position [212, 0]
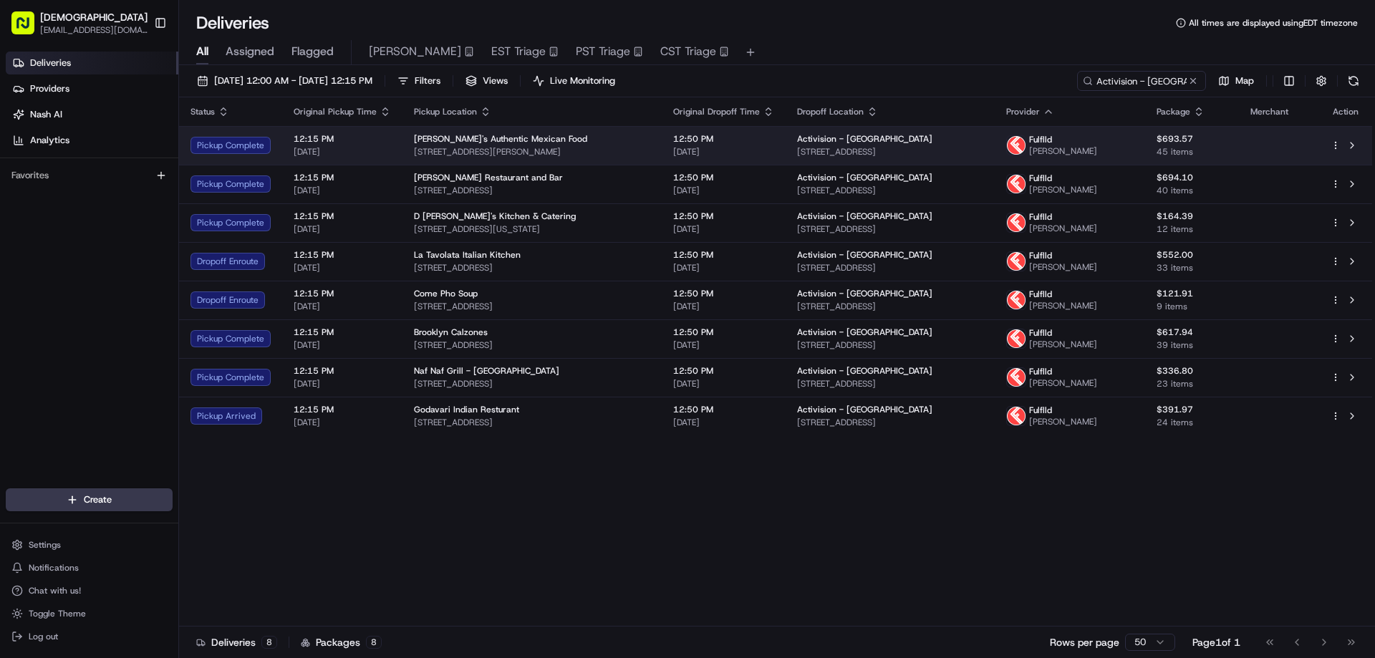
drag, startPoint x: 601, startPoint y: 145, endPoint x: 632, endPoint y: 137, distance: 31.8
click at [601, 145] on div "[PERSON_NAME]'s Authentic Mexican Food [STREET_ADDRESS][PERSON_NAME]" at bounding box center [532, 145] width 236 height 24
click at [640, 137] on div "[PERSON_NAME]'s Authentic Mexican Food" at bounding box center [532, 138] width 236 height 11
click at [627, 145] on div "[PERSON_NAME]'s Authentic Mexican Food [STREET_ADDRESS][PERSON_NAME]" at bounding box center [532, 145] width 236 height 24
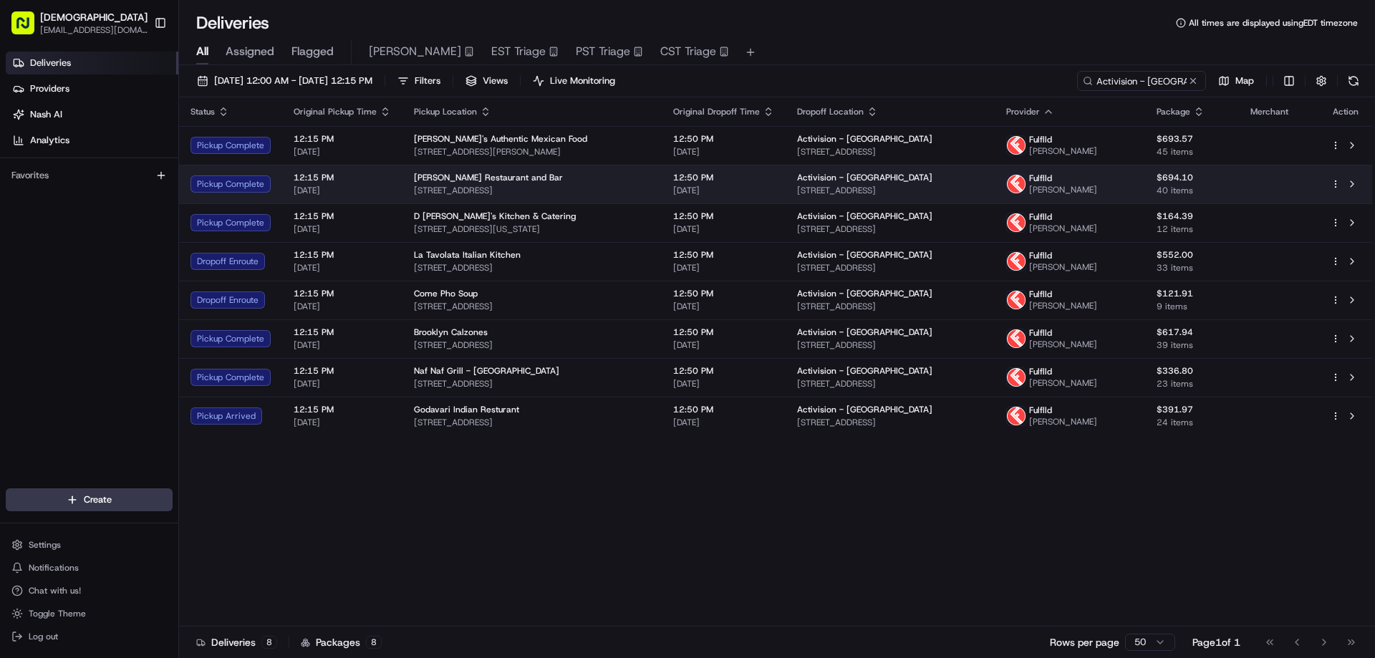
click at [602, 174] on div "[PERSON_NAME] Restaurant and Bar" at bounding box center [532, 177] width 236 height 11
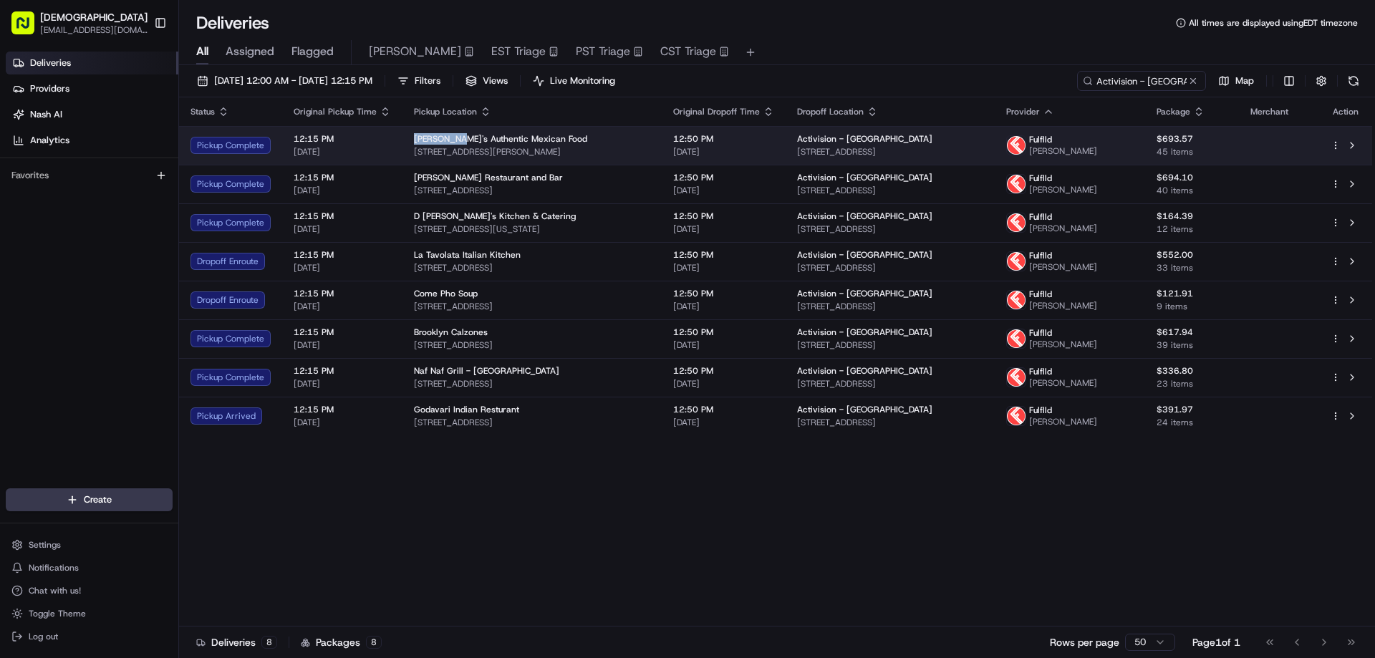
drag, startPoint x: 444, startPoint y: 133, endPoint x: 407, endPoint y: 135, distance: 37.3
click at [407, 135] on td "[PERSON_NAME]'s Authentic Mexican Food [STREET_ADDRESS][PERSON_NAME]" at bounding box center [531, 145] width 259 height 39
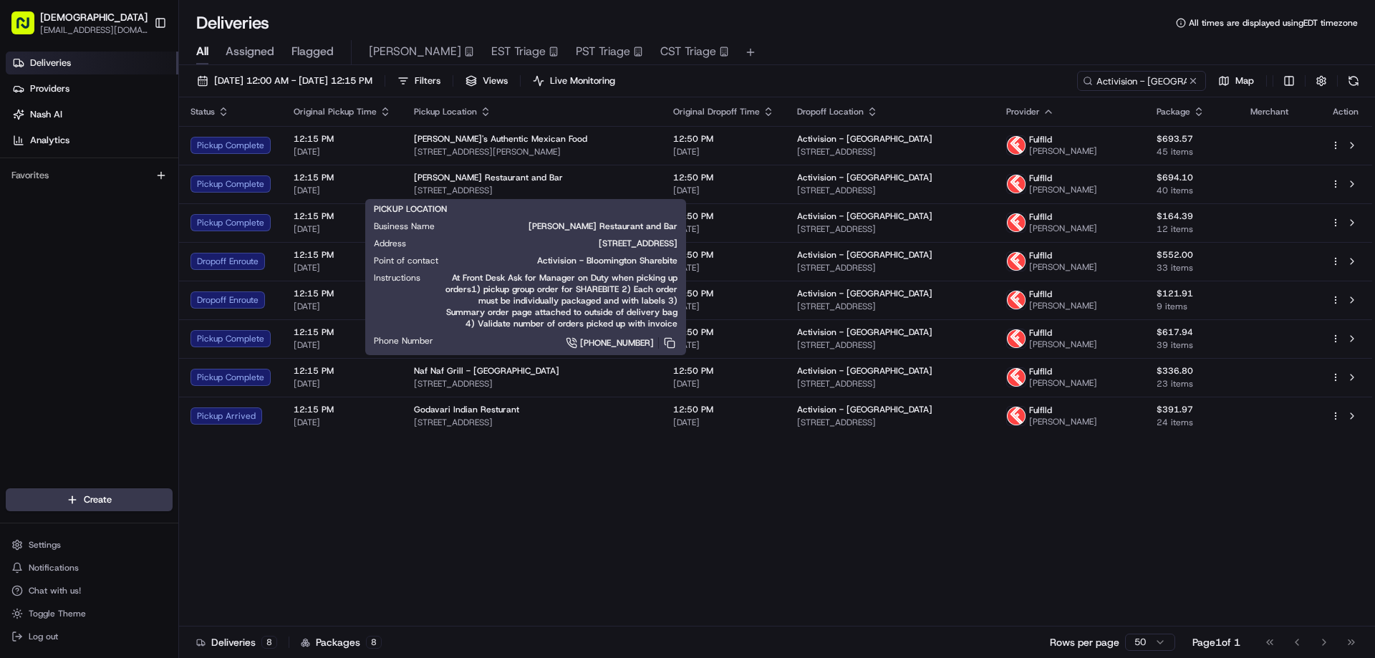
click at [512, 466] on div "Status Original Pickup Time Pickup Location Original Dropoff Time Dropoff Locat…" at bounding box center [775, 361] width 1193 height 529
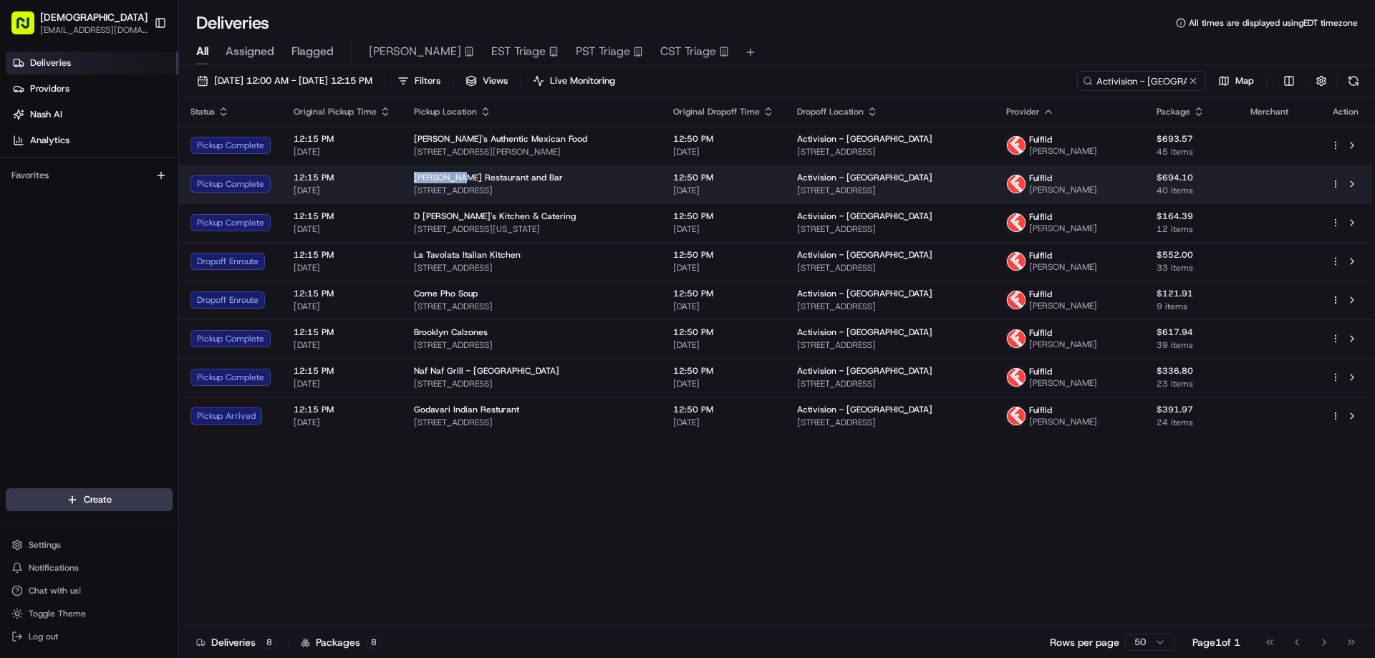
drag, startPoint x: 449, startPoint y: 175, endPoint x: 407, endPoint y: 173, distance: 41.5
click at [407, 173] on td "[PERSON_NAME] Restaurant and Bar [STREET_ADDRESS]" at bounding box center [531, 184] width 259 height 39
drag, startPoint x: 628, startPoint y: 187, endPoint x: 409, endPoint y: 188, distance: 219.1
click at [409, 188] on td "[PERSON_NAME] Restaurant and Bar [STREET_ADDRESS]" at bounding box center [531, 184] width 259 height 39
click at [594, 173] on div "[PERSON_NAME] Restaurant and Bar" at bounding box center [532, 177] width 236 height 11
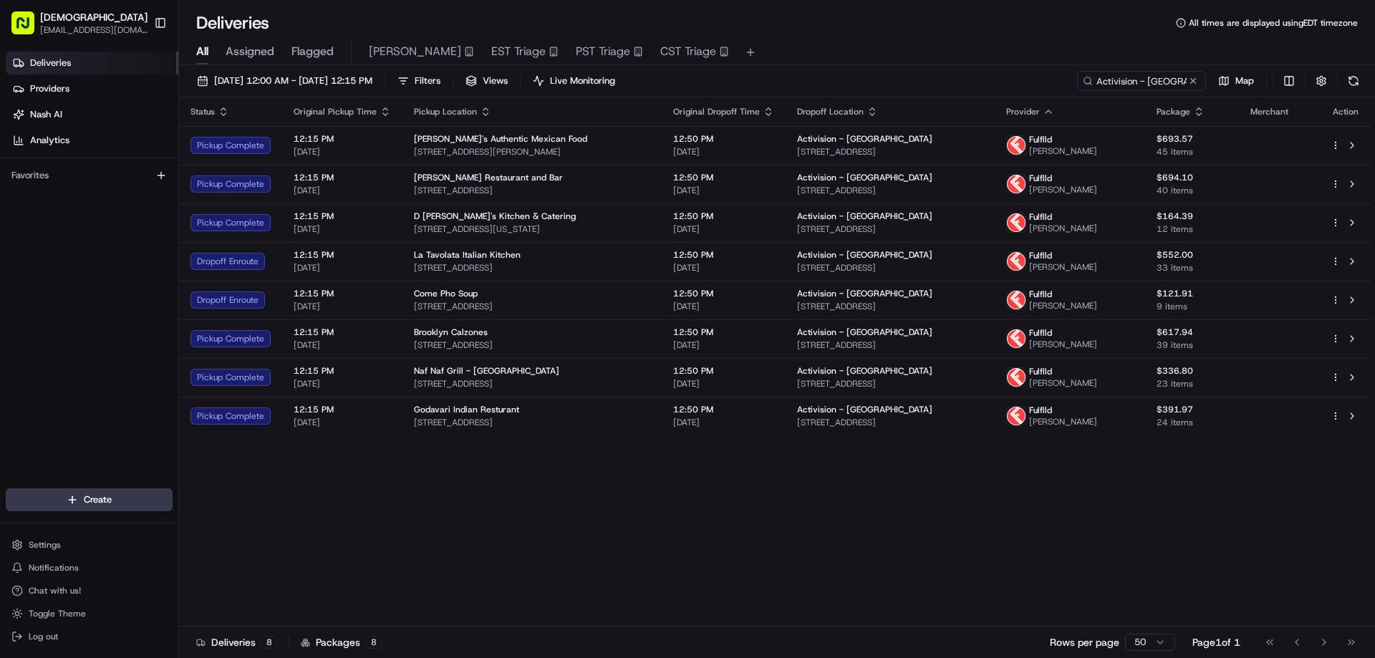
click at [734, 497] on div "Status Original Pickup Time Pickup Location Original Dropoff Time Dropoff Locat…" at bounding box center [775, 361] width 1193 height 529
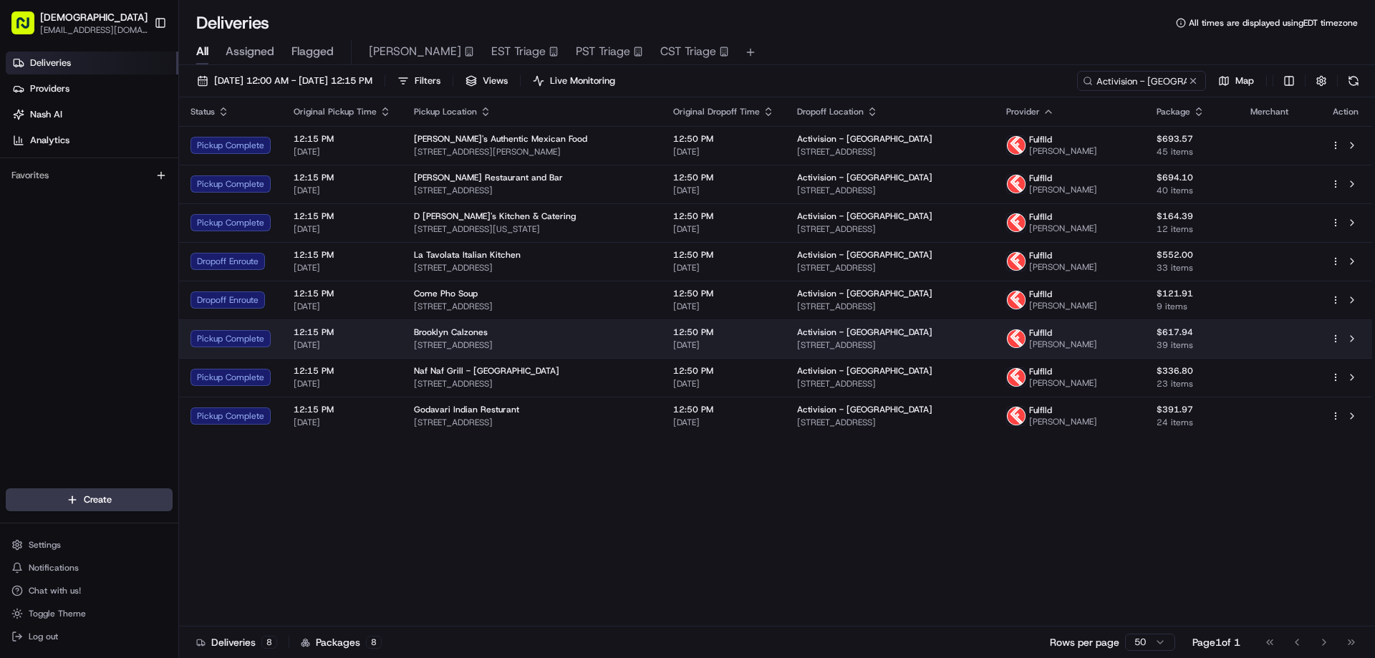
drag, startPoint x: 553, startPoint y: 343, endPoint x: 411, endPoint y: 349, distance: 142.6
click at [414, 349] on span "[STREET_ADDRESS]" at bounding box center [532, 344] width 236 height 11
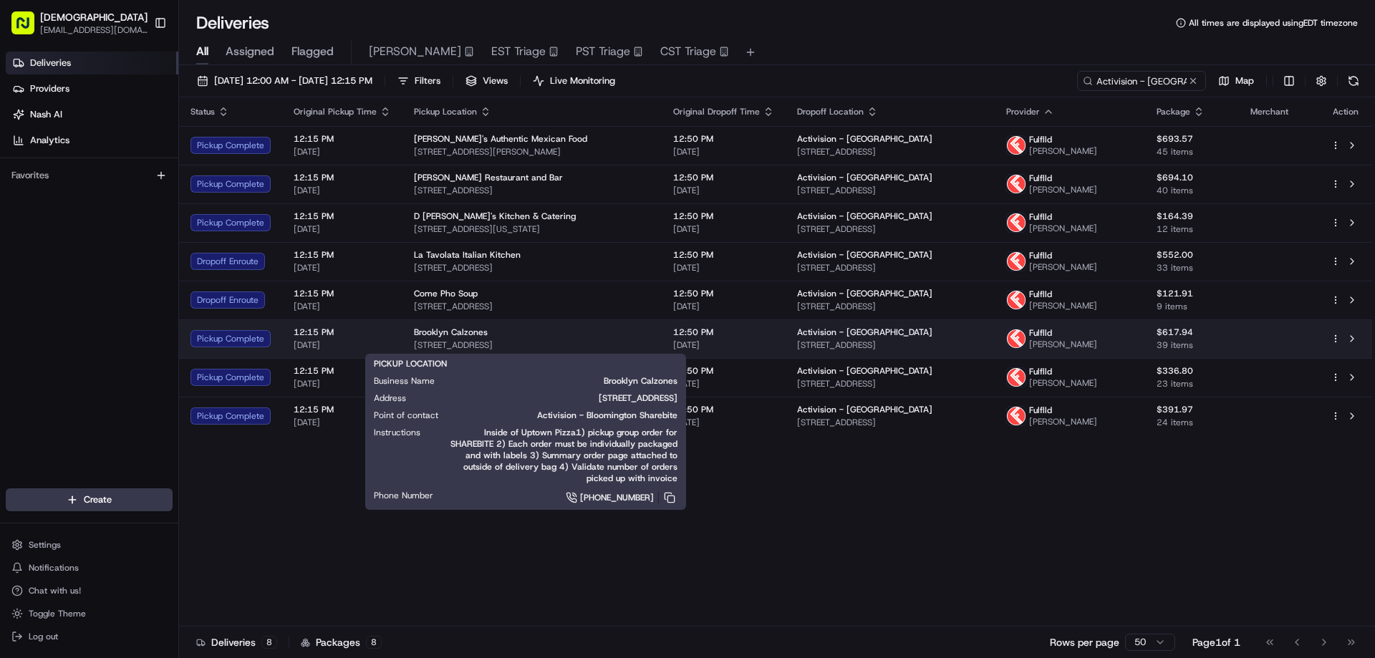
click at [581, 339] on span "[STREET_ADDRESS]" at bounding box center [532, 344] width 236 height 11
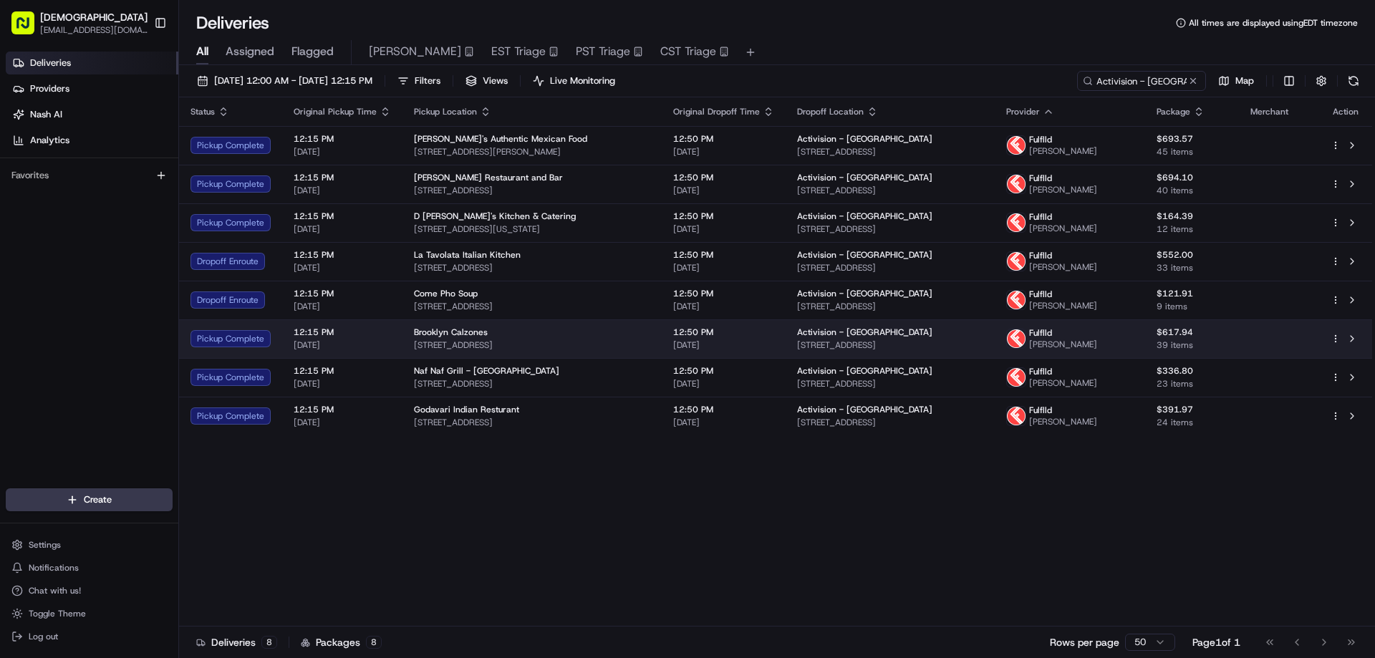
click at [606, 343] on span "[STREET_ADDRESS]" at bounding box center [532, 344] width 236 height 11
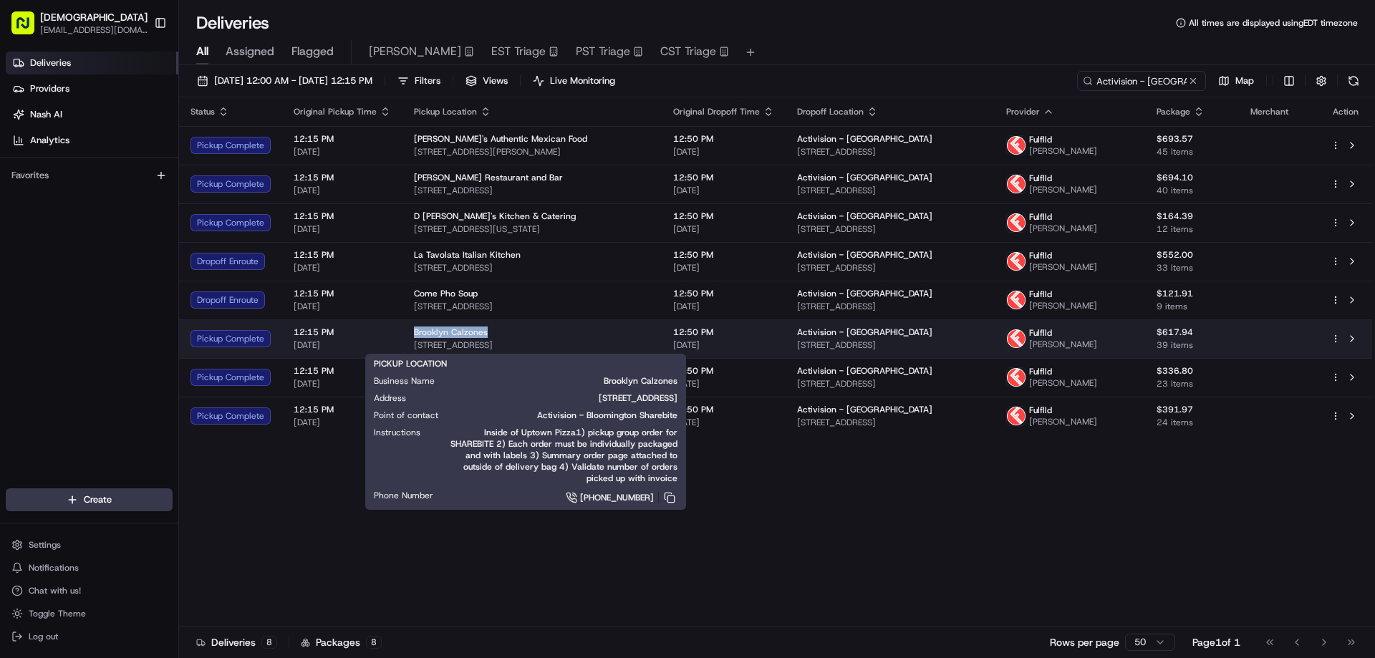
drag, startPoint x: 486, startPoint y: 327, endPoint x: 410, endPoint y: 331, distance: 76.7
click at [410, 331] on td "Brooklyn Calzones [STREET_ADDRESS]" at bounding box center [531, 338] width 259 height 39
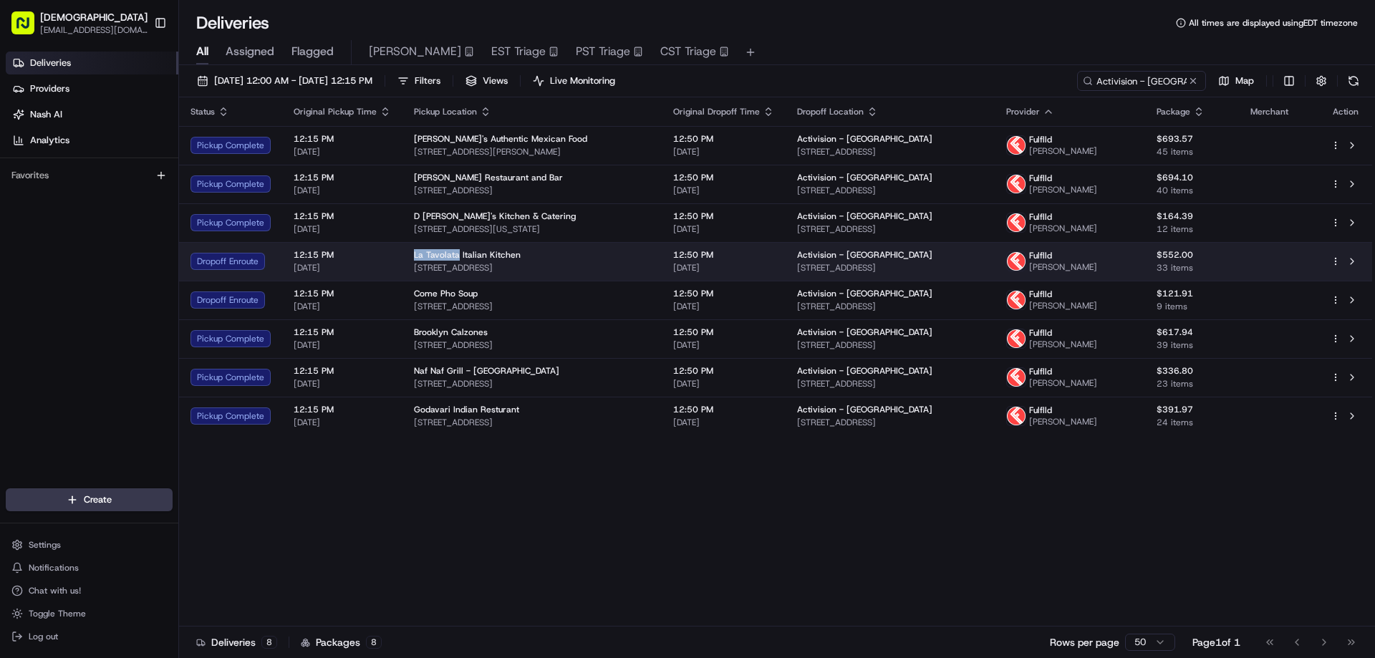
drag, startPoint x: 452, startPoint y: 254, endPoint x: 411, endPoint y: 253, distance: 40.8
click at [414, 253] on span "La Tavolata Italian Kitchen" at bounding box center [467, 254] width 107 height 11
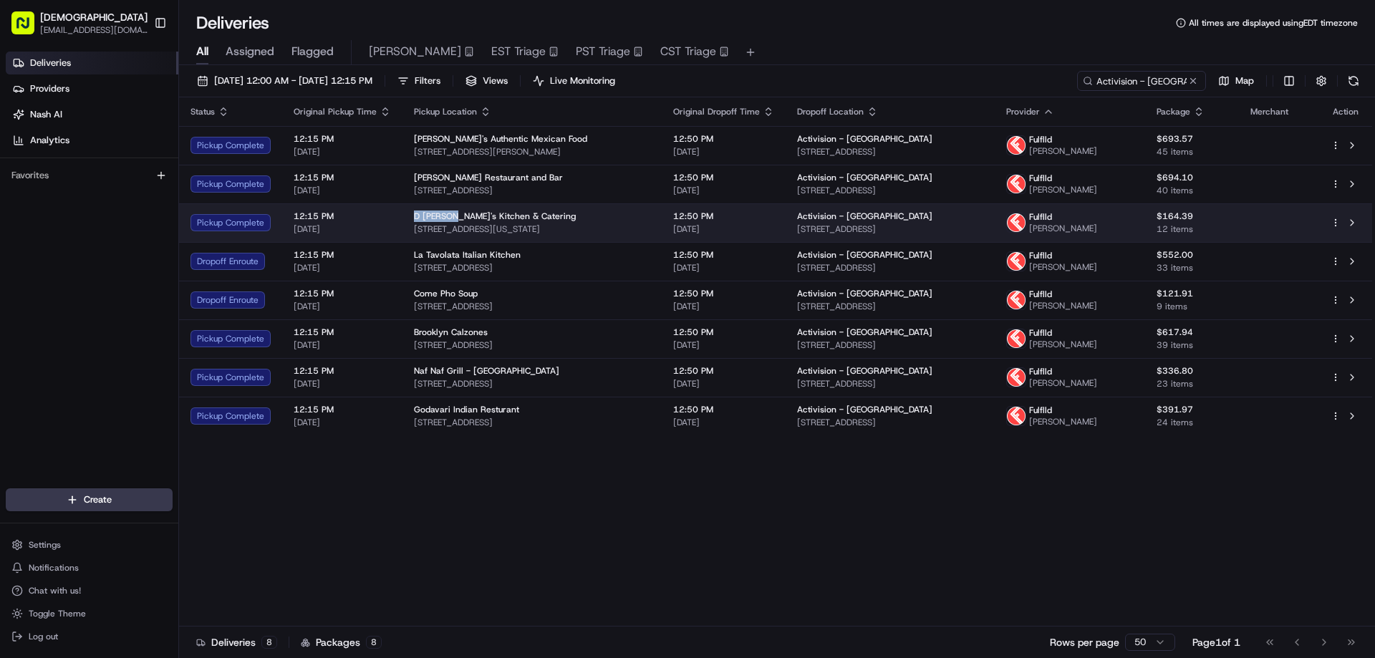
drag, startPoint x: 444, startPoint y: 213, endPoint x: 412, endPoint y: 213, distance: 31.5
click at [414, 213] on span "D [PERSON_NAME]'s Kitchen & Catering" at bounding box center [495, 215] width 162 height 11
drag, startPoint x: 583, startPoint y: 226, endPoint x: 409, endPoint y: 228, distance: 174.7
click at [409, 228] on td "D [PERSON_NAME]'s Kitchen & Catering [STREET_ADDRESS][US_STATE]" at bounding box center [531, 222] width 259 height 39
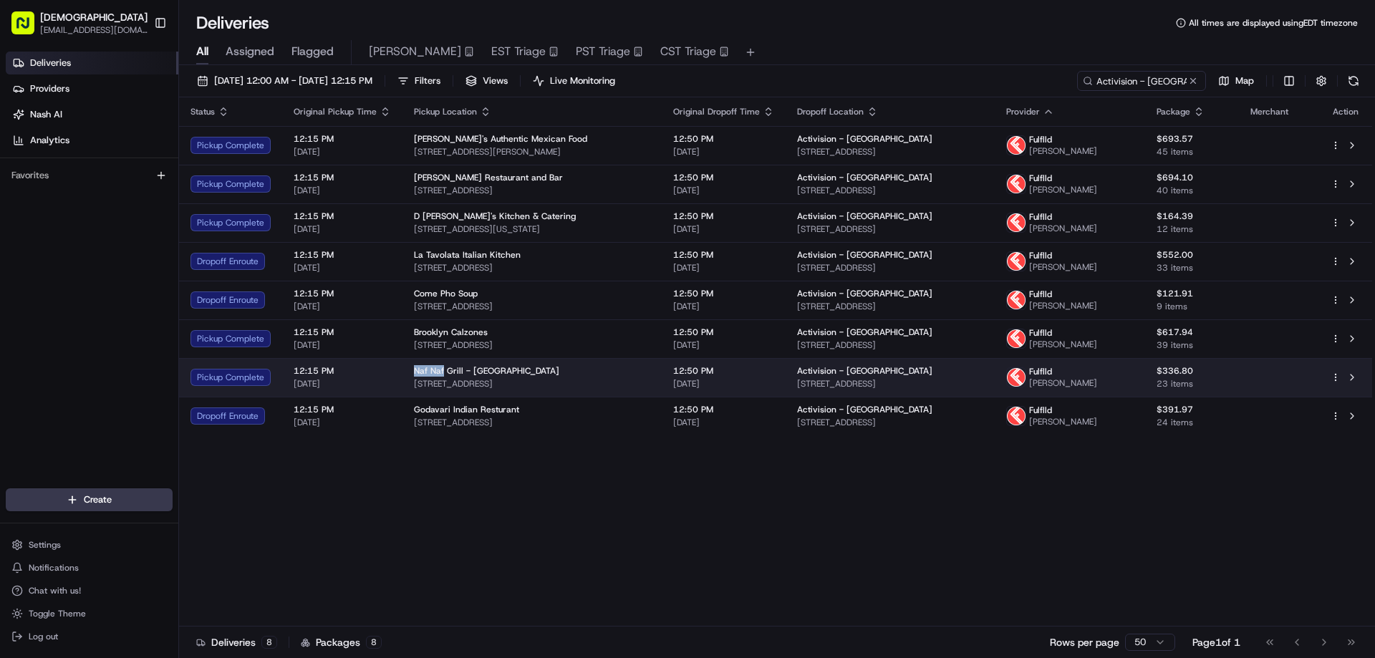
drag, startPoint x: 441, startPoint y: 368, endPoint x: 411, endPoint y: 367, distance: 30.1
click at [414, 367] on span "Naf Naf Grill - [GEOGRAPHIC_DATA]" at bounding box center [486, 370] width 145 height 11
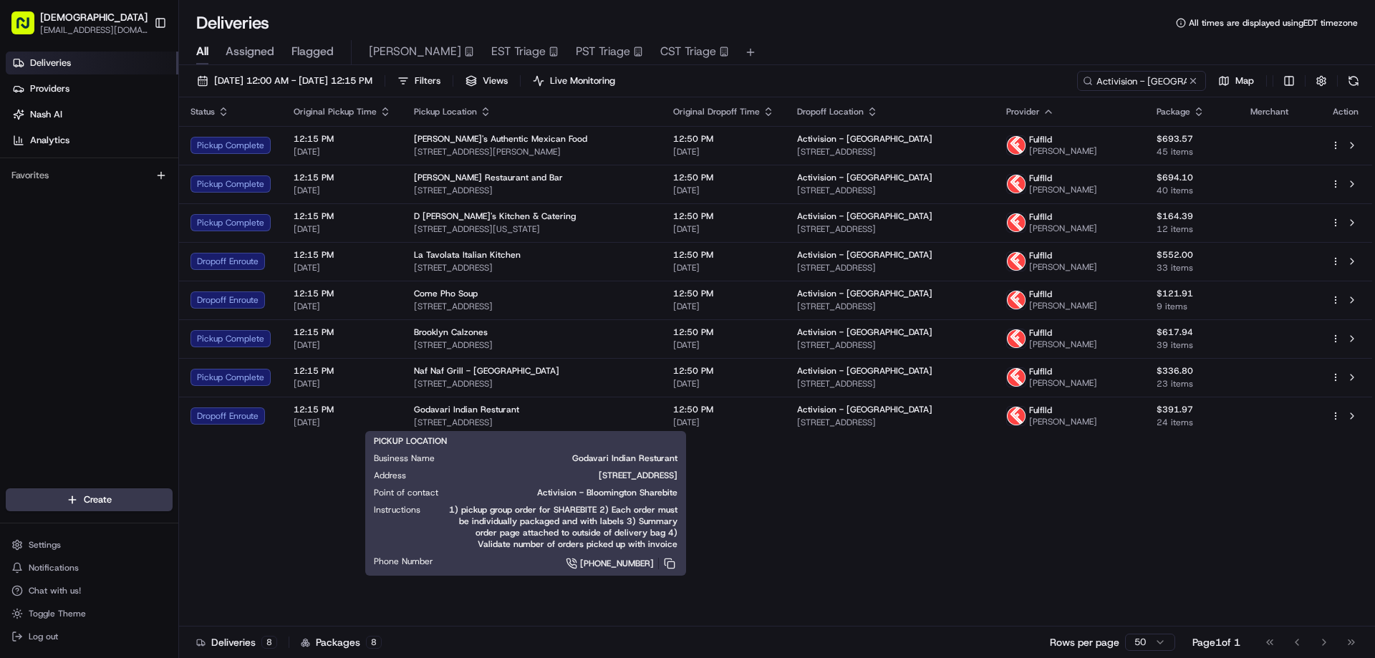
drag, startPoint x: 276, startPoint y: 536, endPoint x: 429, endPoint y: 445, distance: 177.5
click at [289, 531] on div "Status Original Pickup Time Pickup Location Original Dropoff Time Dropoff Locat…" at bounding box center [775, 361] width 1193 height 529
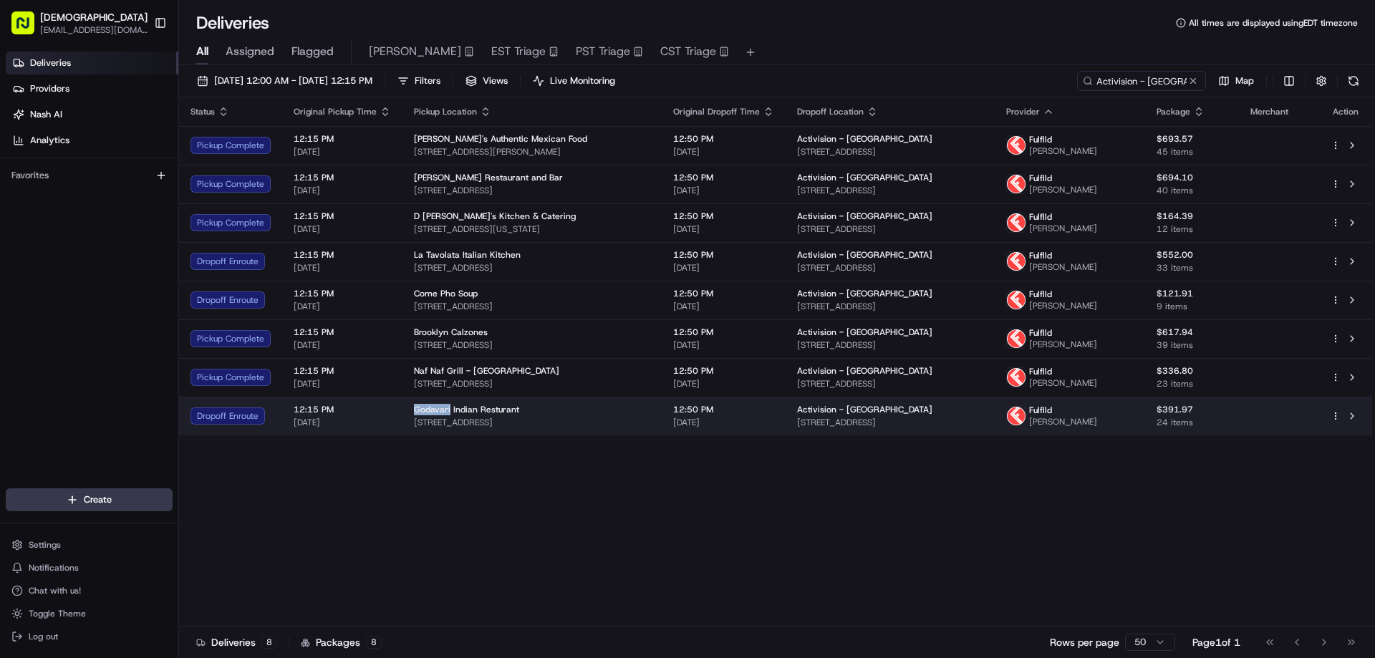
drag, startPoint x: 410, startPoint y: 410, endPoint x: 445, endPoint y: 410, distance: 35.8
click at [445, 410] on td "Godavari Indian Resturant [STREET_ADDRESS]" at bounding box center [531, 416] width 259 height 39
click at [541, 422] on span "[STREET_ADDRESS]" at bounding box center [532, 422] width 236 height 11
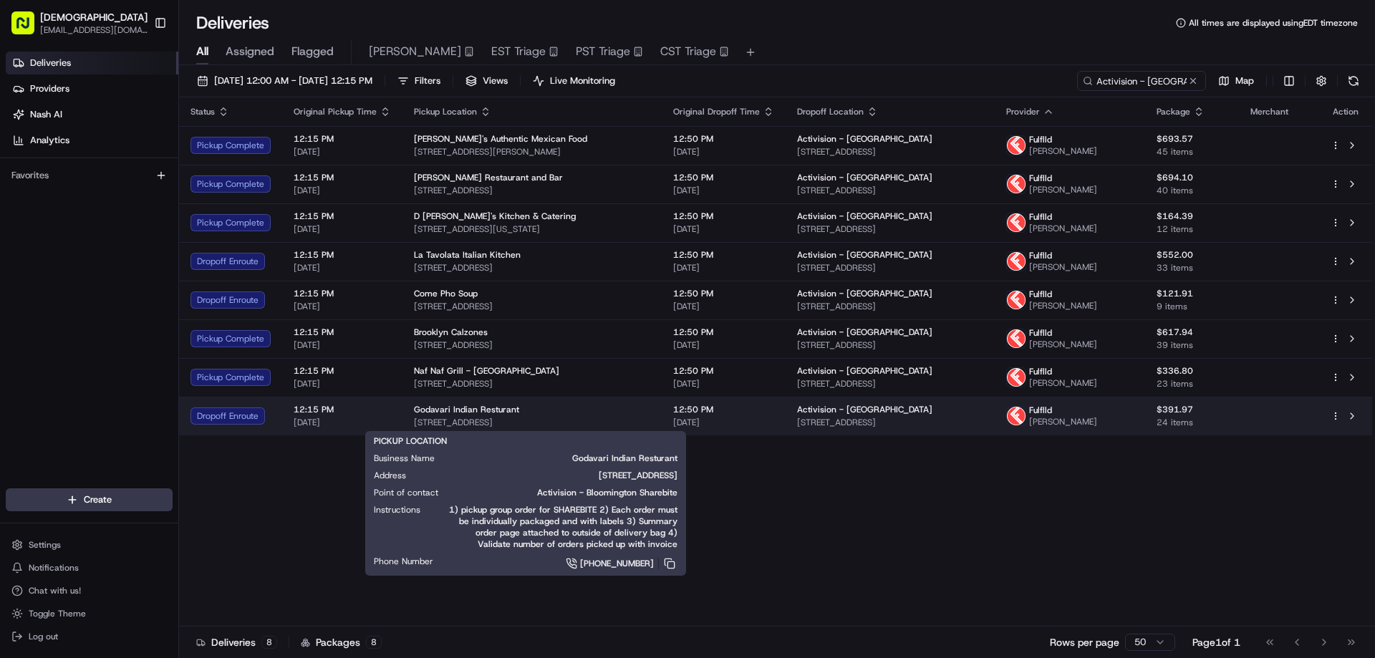
drag, startPoint x: 636, startPoint y: 425, endPoint x: 413, endPoint y: 422, distance: 223.4
click at [414, 427] on span "[STREET_ADDRESS]" at bounding box center [532, 422] width 236 height 11
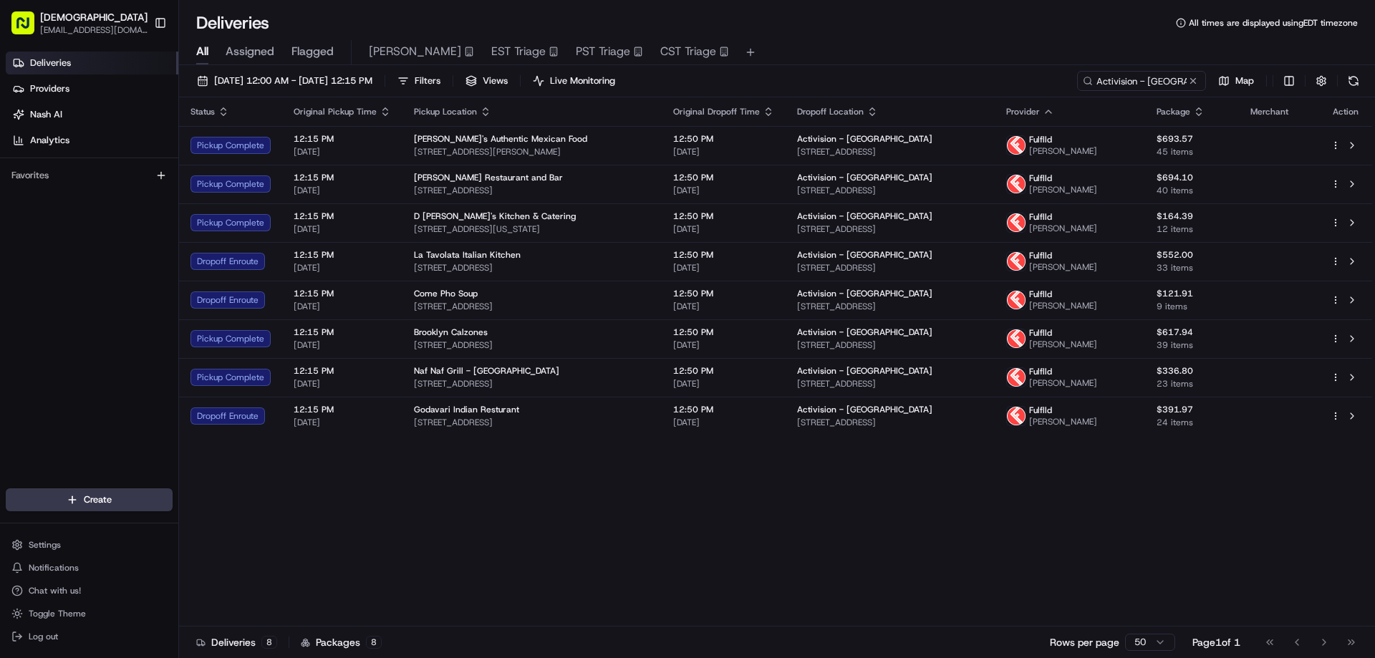
click at [736, 528] on div "Status Original Pickup Time Pickup Location Original Dropoff Time Dropoff Locat…" at bounding box center [775, 361] width 1193 height 529
click at [865, 609] on div "Status Original Pickup Time Pickup Location Original Dropoff Time Dropoff Locat…" at bounding box center [775, 361] width 1193 height 529
click at [1248, 498] on div "Status Original Pickup Time Pickup Location Original Dropoff Time Dropoff Locat…" at bounding box center [775, 361] width 1193 height 529
